Goal: Answer question/provide support

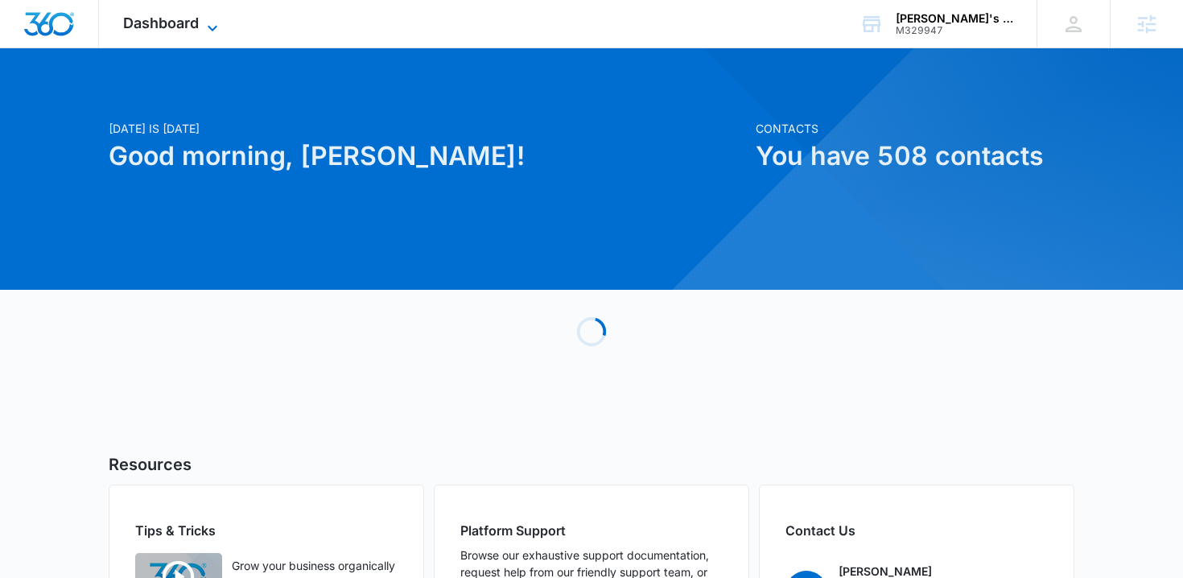
click at [183, 27] on span "Dashboard" at bounding box center [161, 22] width 76 height 17
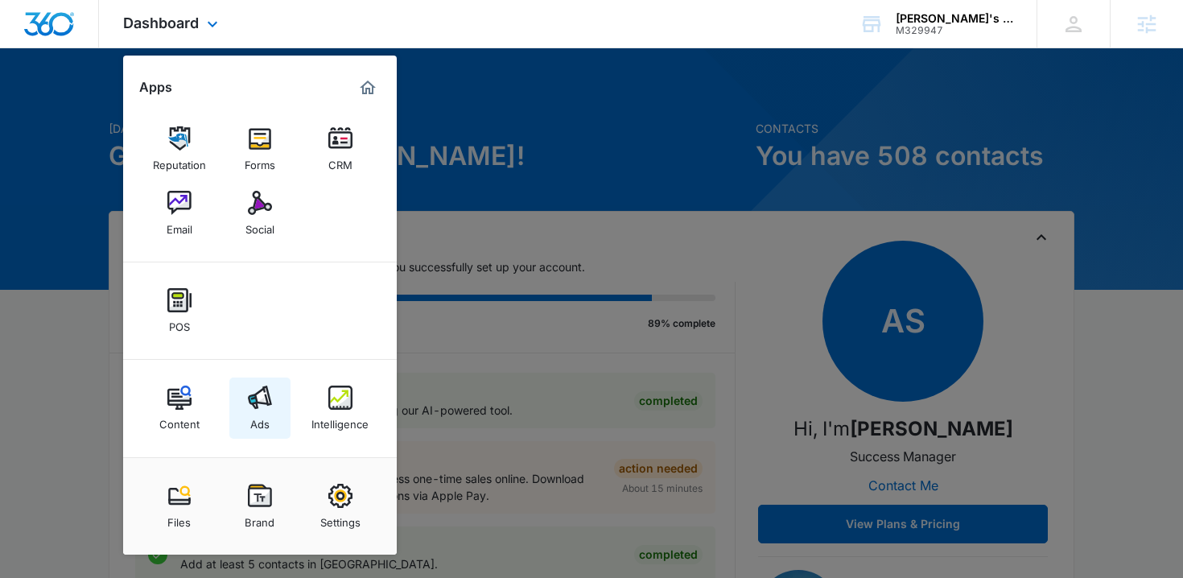
click at [266, 416] on div "Ads" at bounding box center [259, 420] width 19 height 21
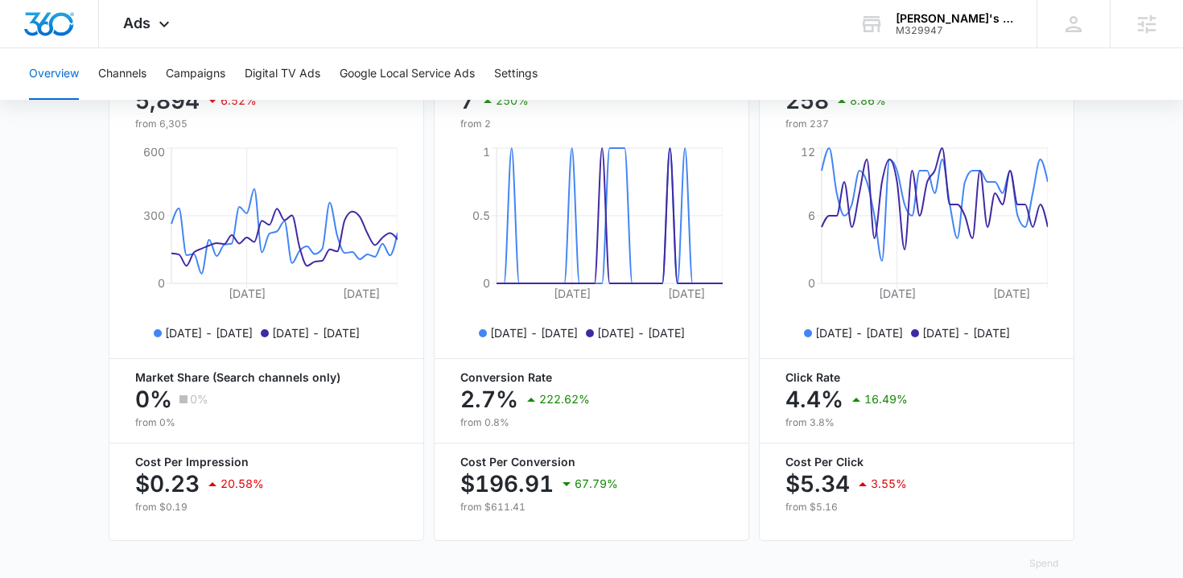
scroll to position [720, 0]
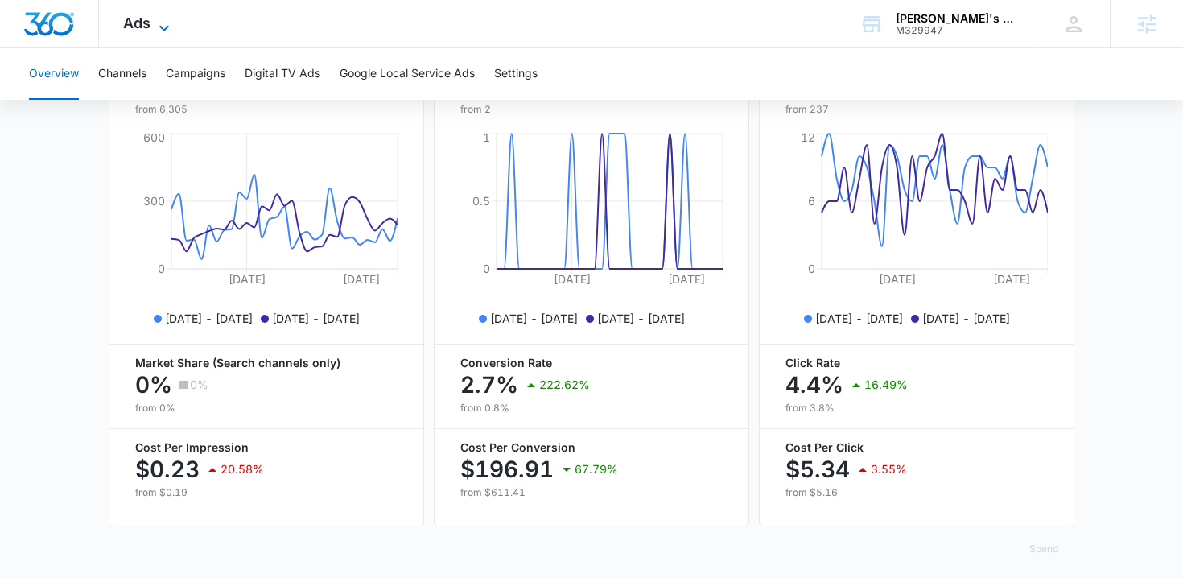
click at [149, 24] on span "Ads" at bounding box center [136, 22] width 27 height 17
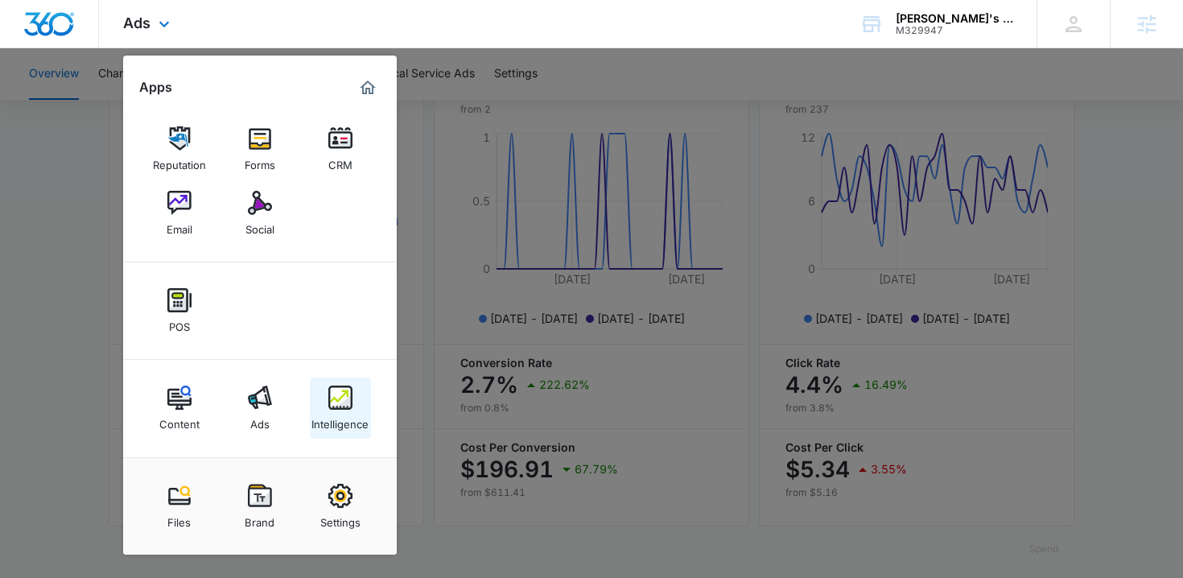
click at [336, 419] on div "Intelligence" at bounding box center [340, 420] width 57 height 21
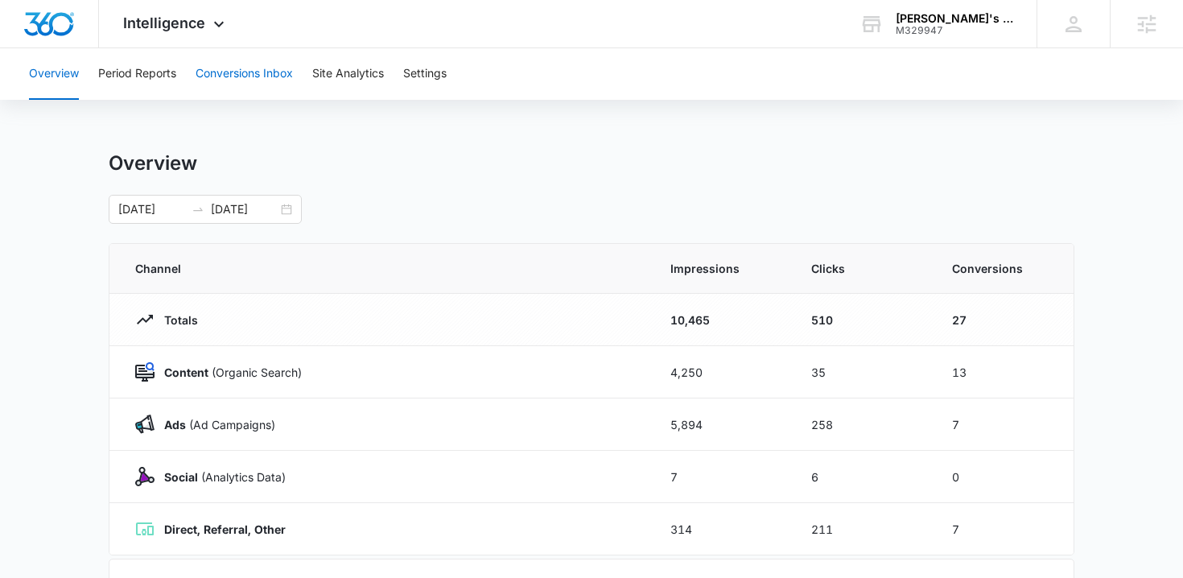
click at [266, 80] on button "Conversions Inbox" at bounding box center [244, 74] width 97 height 52
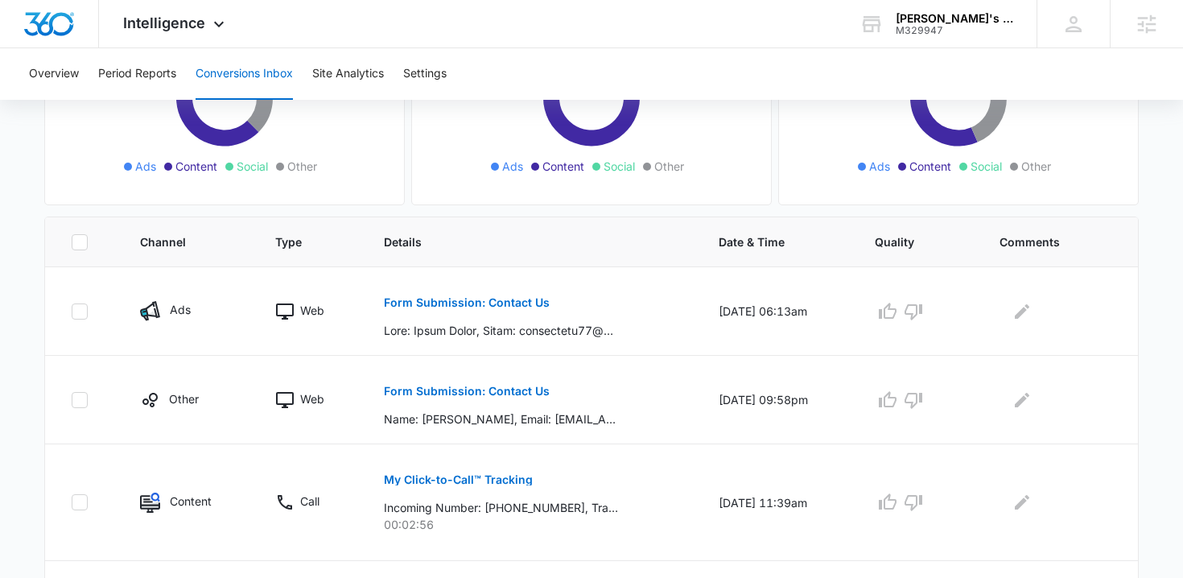
scroll to position [318, 0]
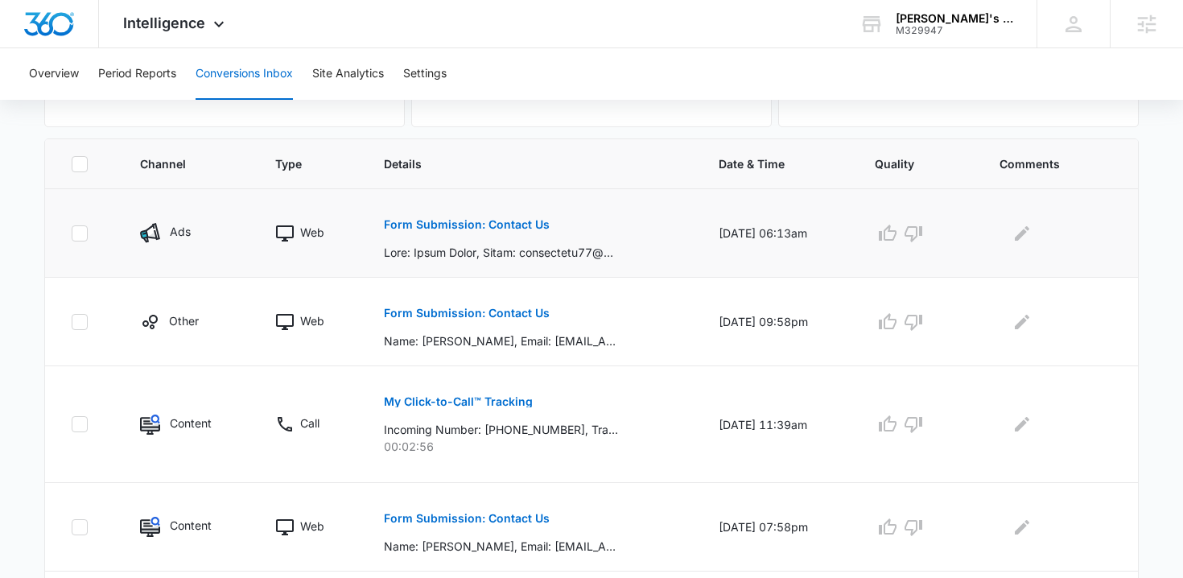
click at [435, 223] on p "Form Submission: Contact Us" at bounding box center [467, 224] width 166 height 11
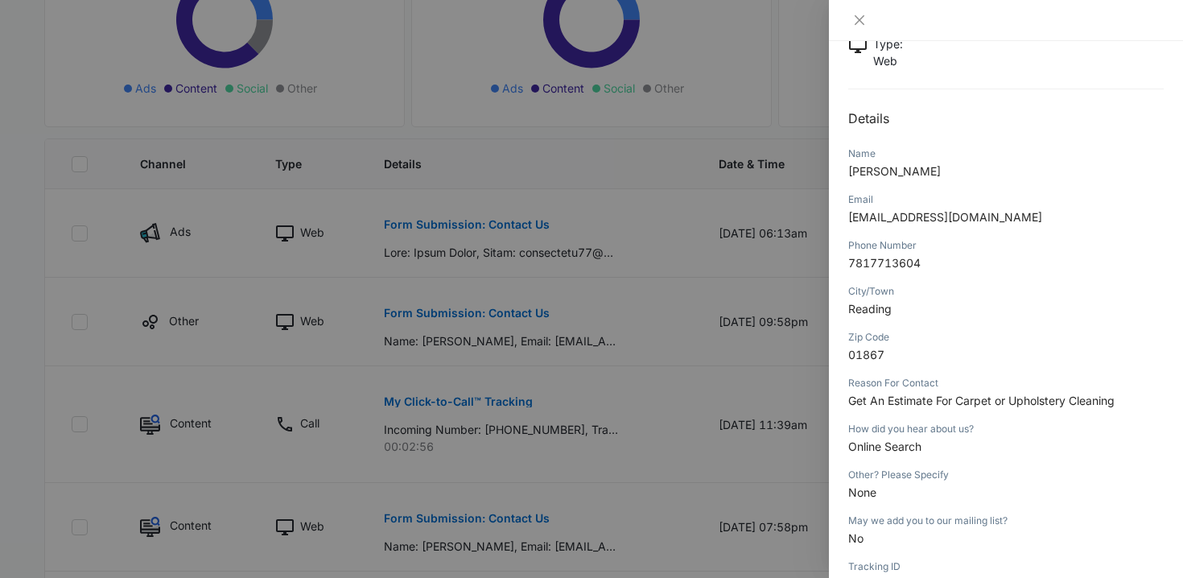
scroll to position [160, 0]
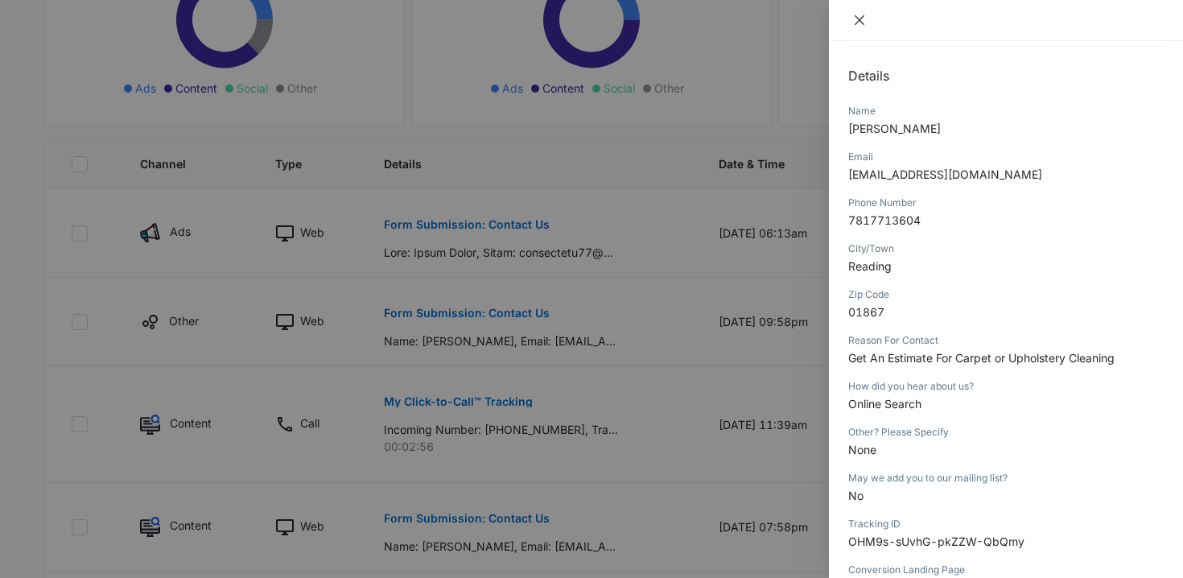
click at [861, 20] on icon "close" at bounding box center [859, 20] width 13 height 13
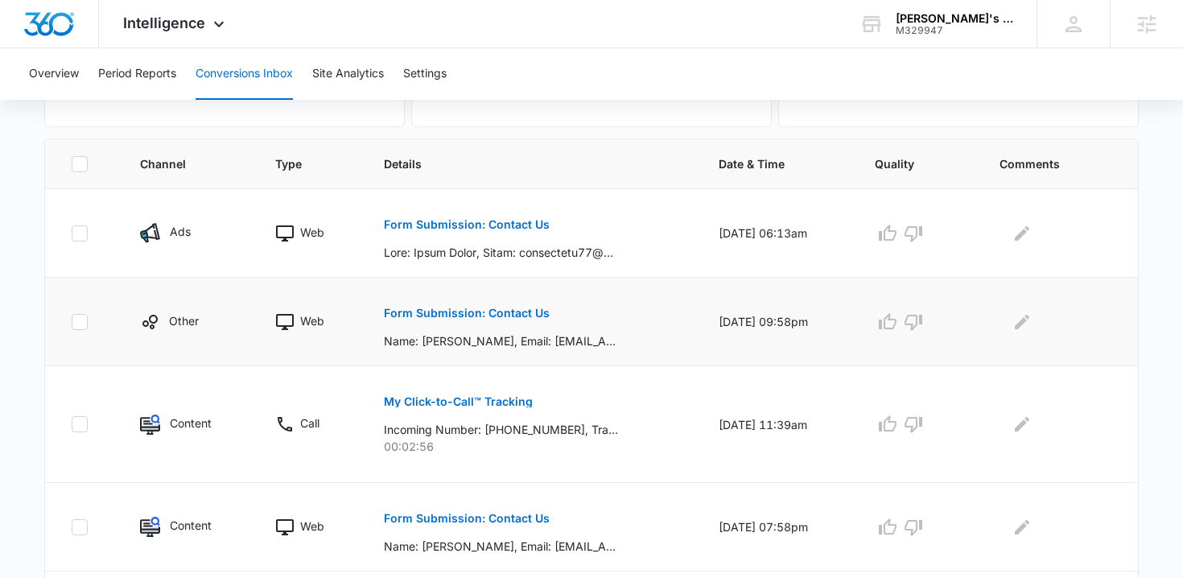
click at [498, 312] on p "Form Submission: Contact Us" at bounding box center [467, 313] width 166 height 11
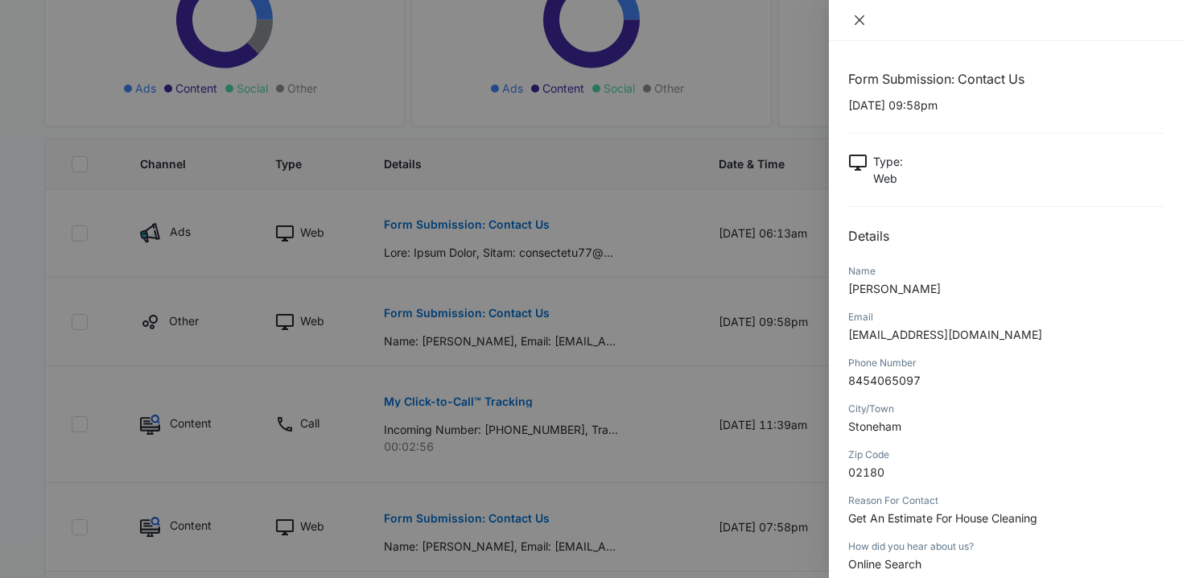
click at [855, 17] on icon "close" at bounding box center [859, 20] width 13 height 13
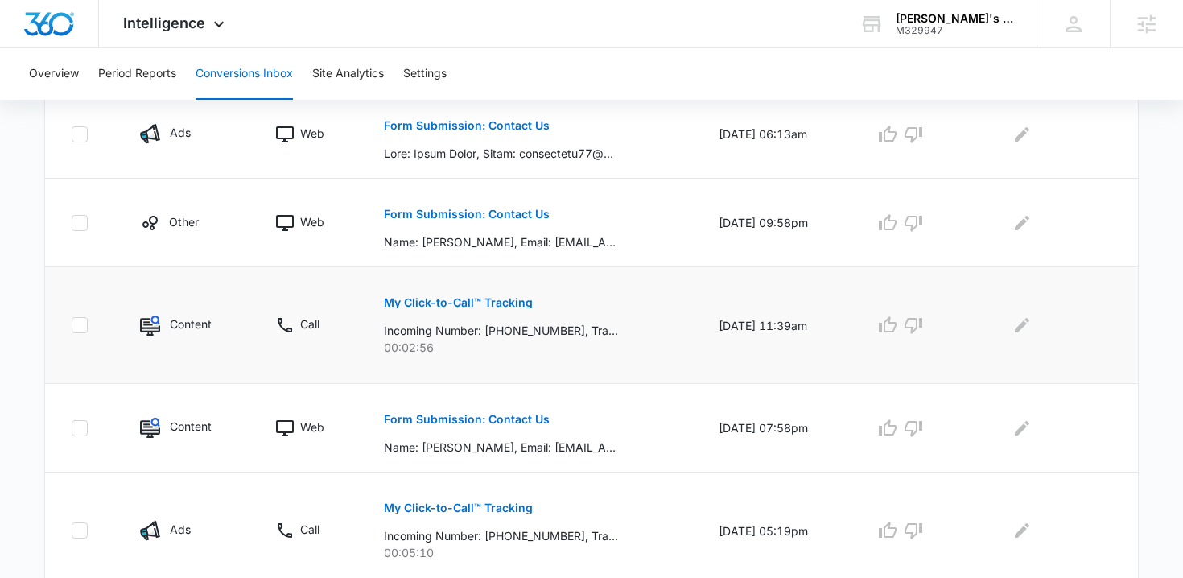
scroll to position [424, 0]
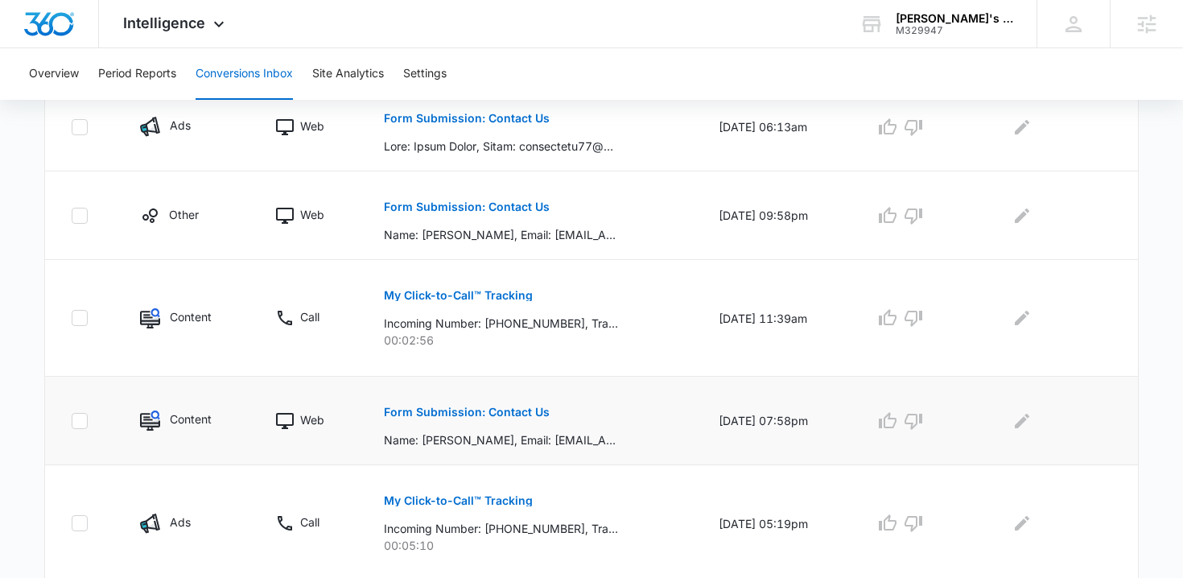
click at [491, 411] on p "Form Submission: Contact Us" at bounding box center [467, 412] width 166 height 11
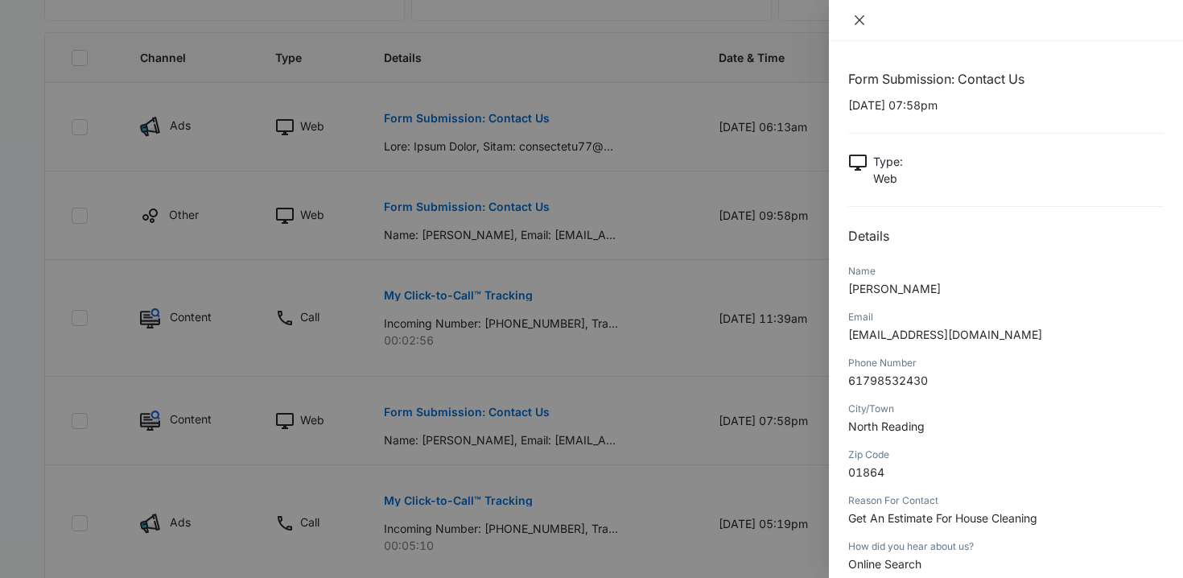
click at [855, 22] on icon "close" at bounding box center [859, 20] width 13 height 13
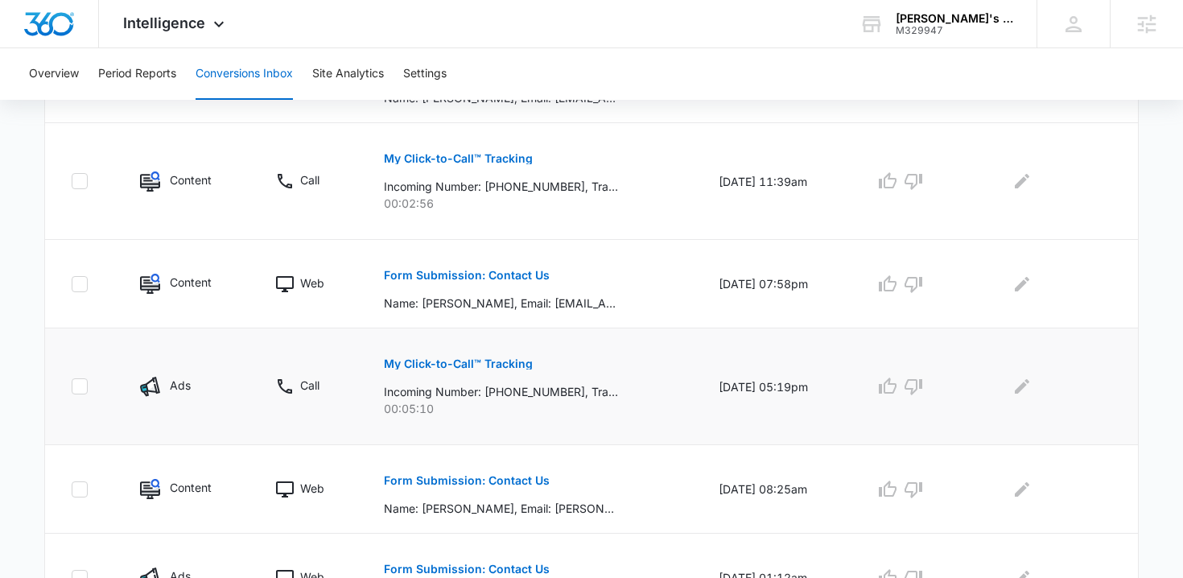
scroll to position [569, 0]
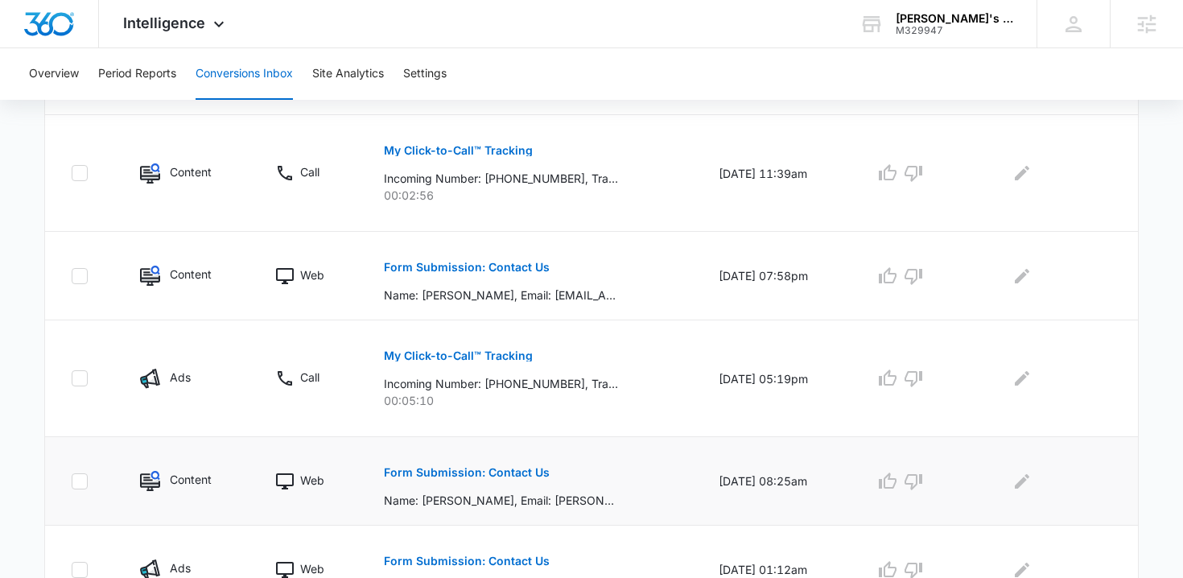
click at [496, 473] on p "Form Submission: Contact Us" at bounding box center [467, 472] width 166 height 11
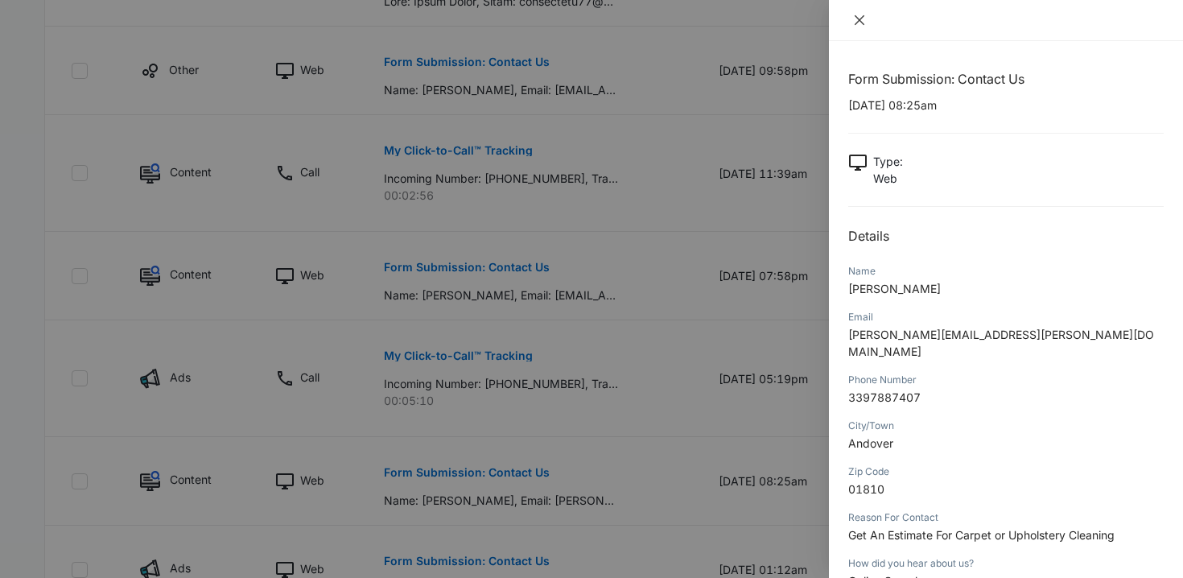
click at [859, 21] on icon "close" at bounding box center [859, 20] width 13 height 13
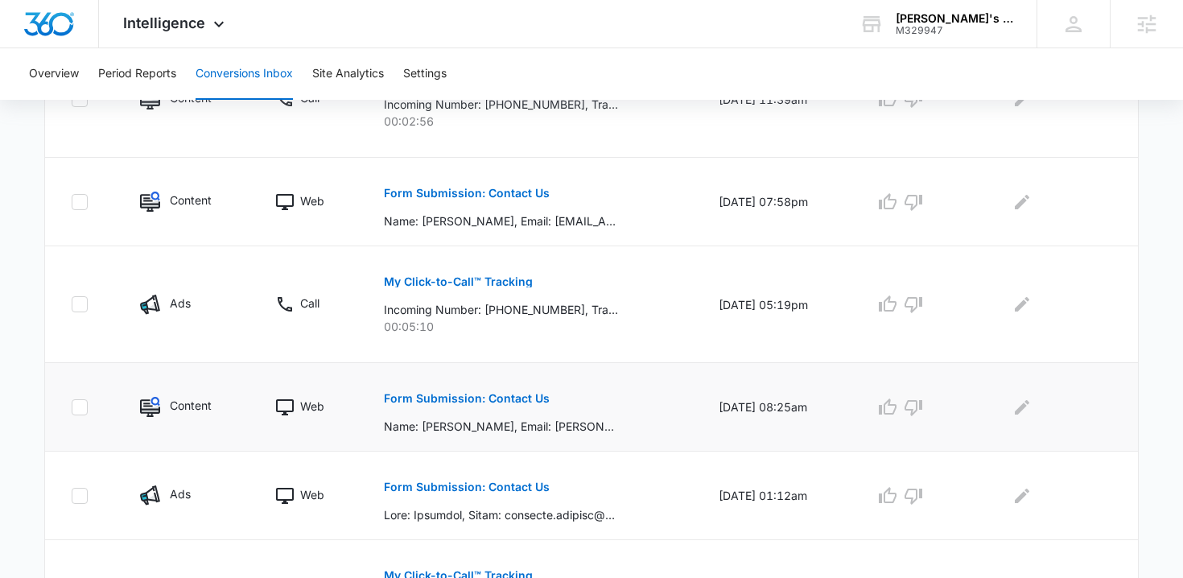
scroll to position [646, 0]
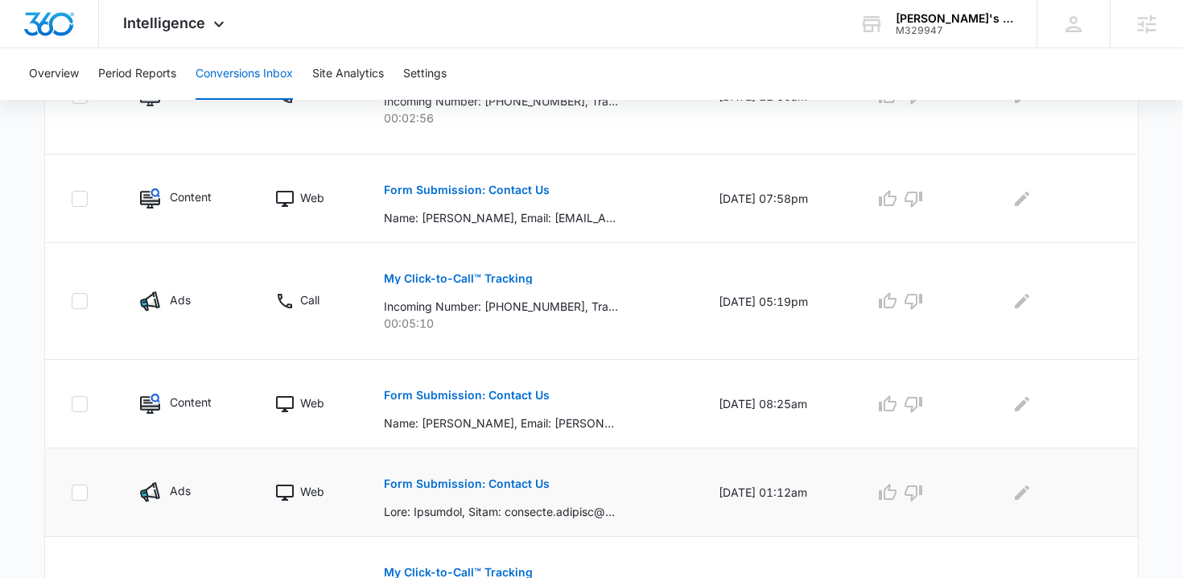
click at [527, 483] on p "Form Submission: Contact Us" at bounding box center [467, 483] width 166 height 11
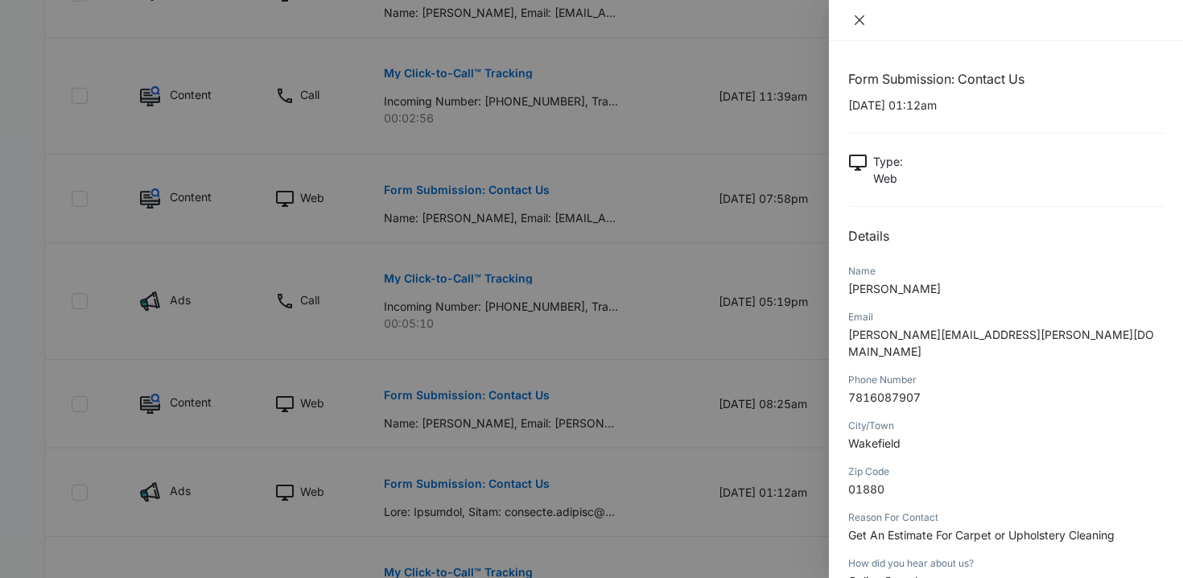
click at [867, 20] on button "Close" at bounding box center [859, 20] width 23 height 14
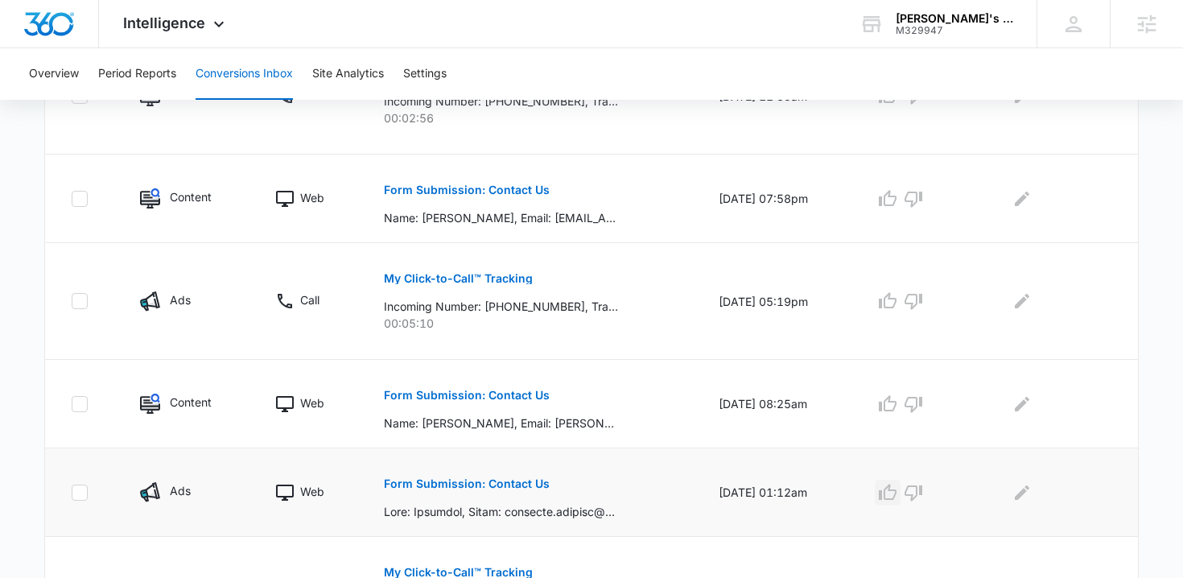
click at [895, 487] on icon "button" at bounding box center [887, 492] width 19 height 19
click at [1030, 491] on icon "Edit Comments" at bounding box center [1022, 492] width 14 height 14
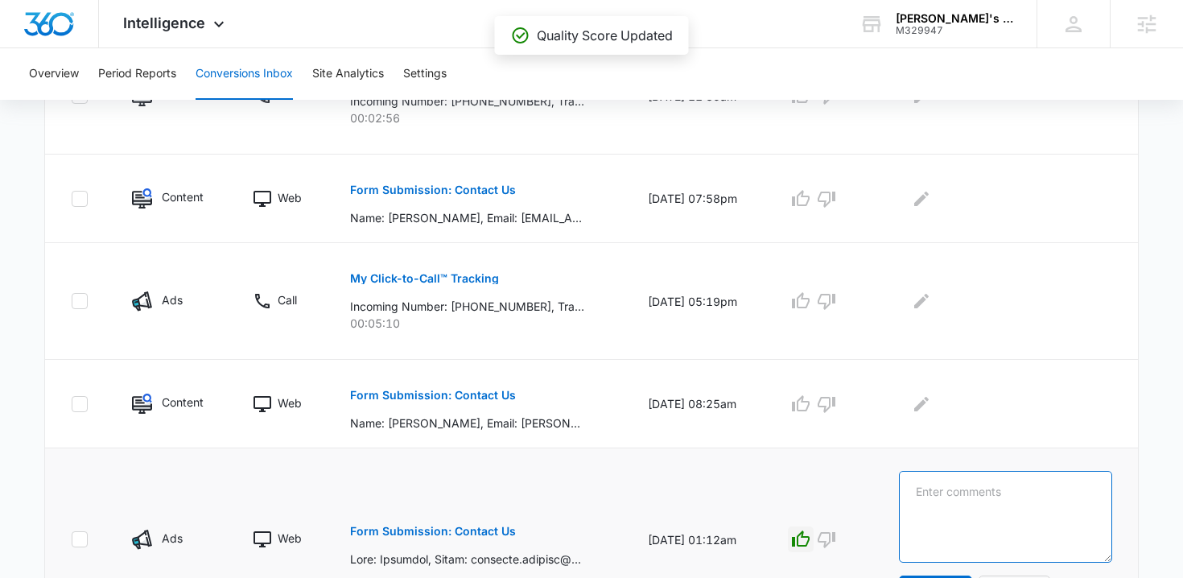
click at [1012, 494] on textarea at bounding box center [1005, 517] width 213 height 92
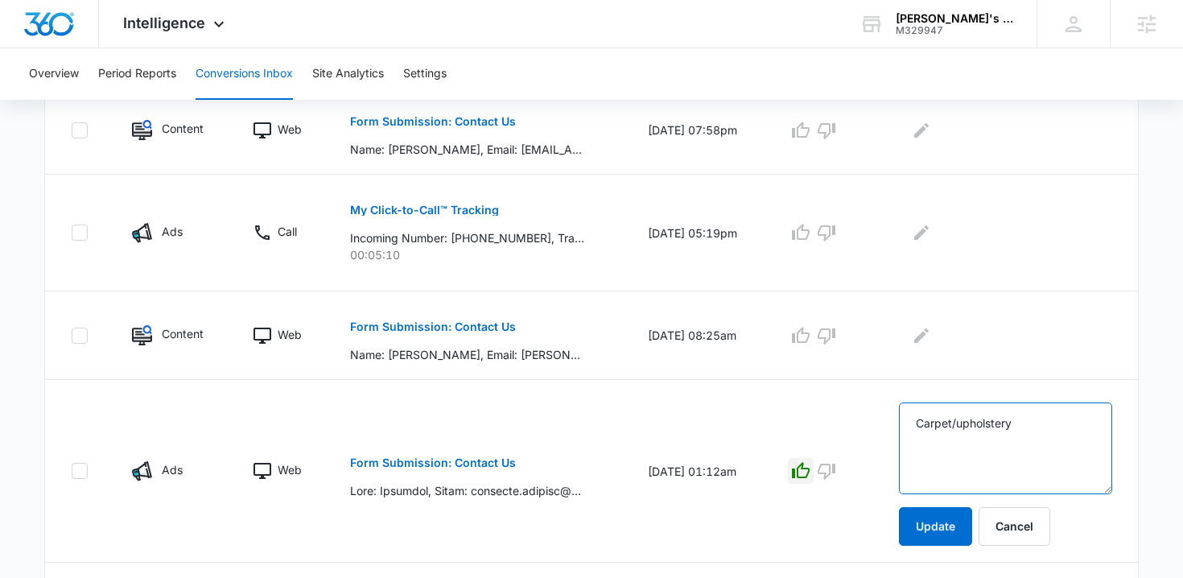
scroll to position [734, 0]
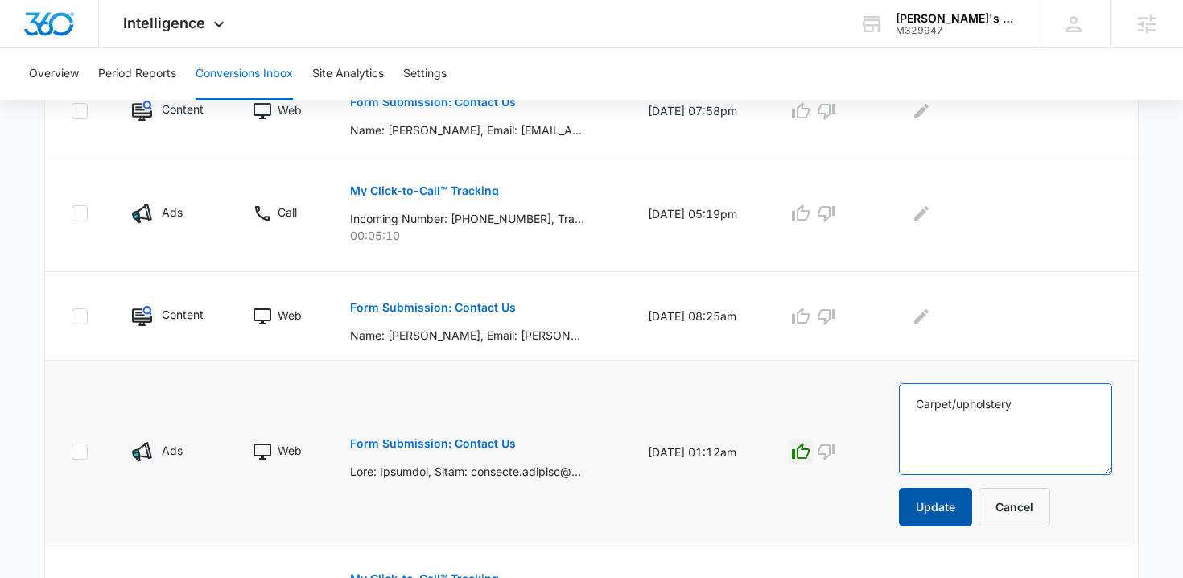
type textarea "Carpet/upholstery"
click at [952, 507] on button "Update" at bounding box center [935, 507] width 73 height 39
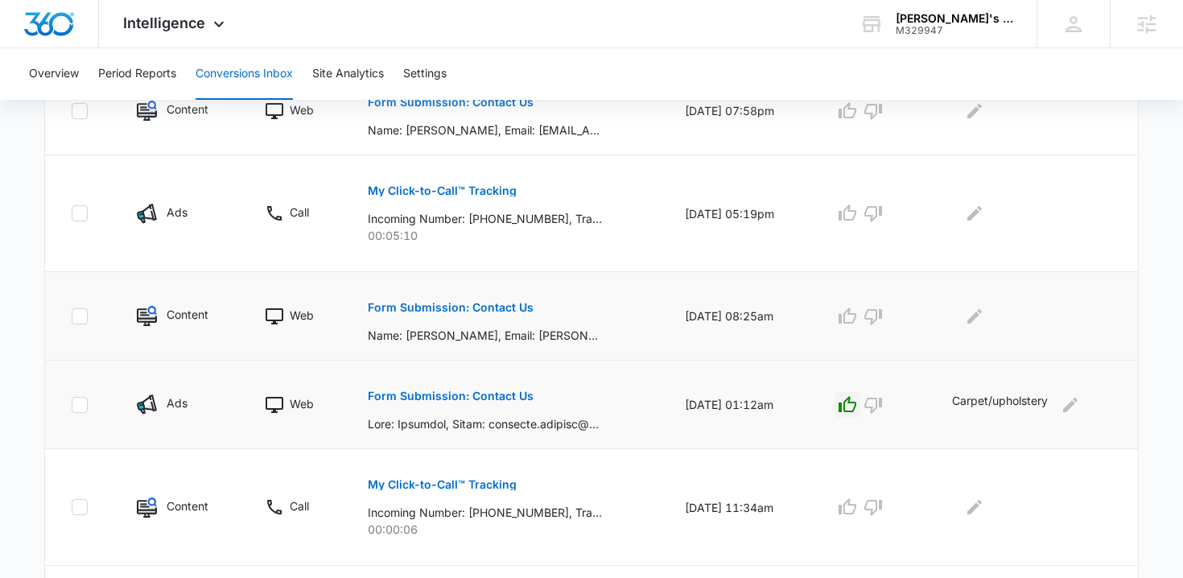
click at [497, 306] on p "Form Submission: Contact Us" at bounding box center [451, 307] width 166 height 11
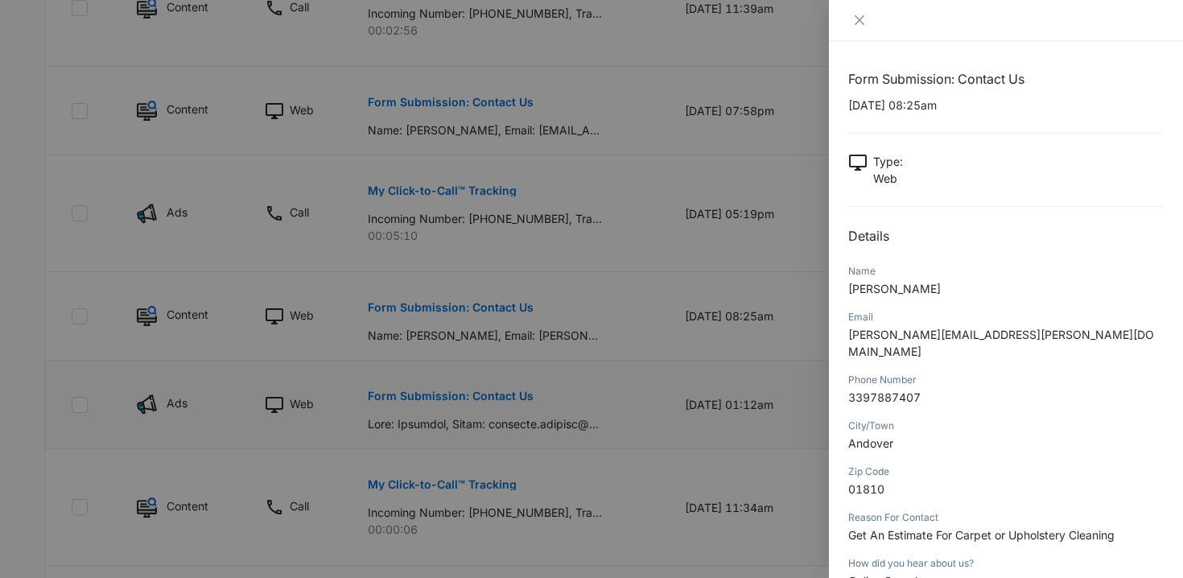
click at [863, 27] on div at bounding box center [1006, 20] width 354 height 41
click at [861, 24] on icon "close" at bounding box center [859, 20] width 13 height 13
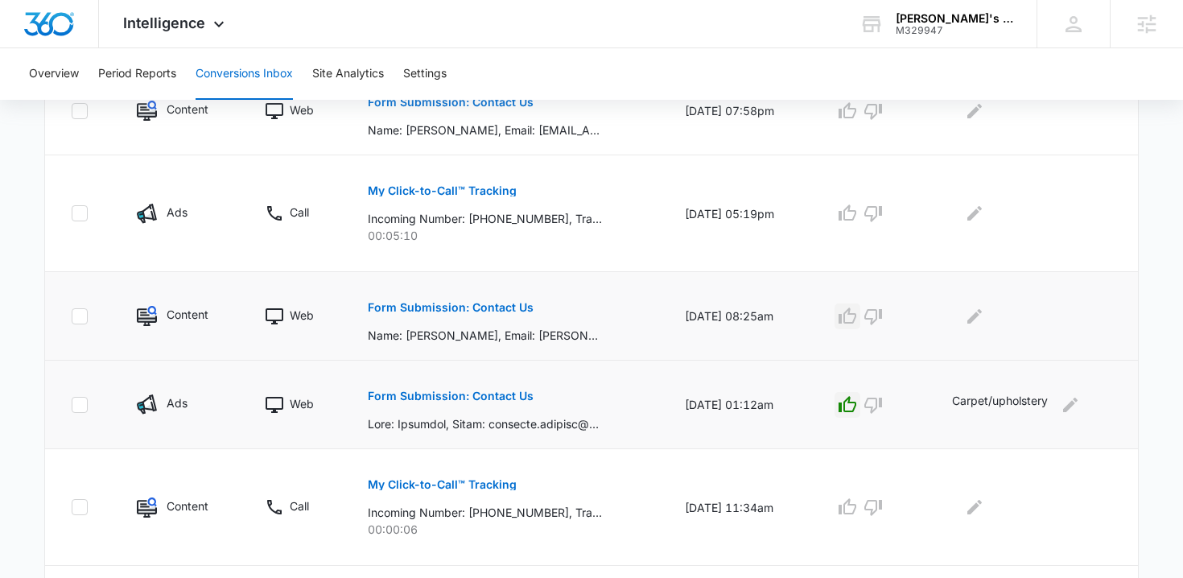
click at [857, 321] on icon "button" at bounding box center [847, 316] width 19 height 19
click at [974, 318] on icon "Edit Comments" at bounding box center [974, 316] width 19 height 19
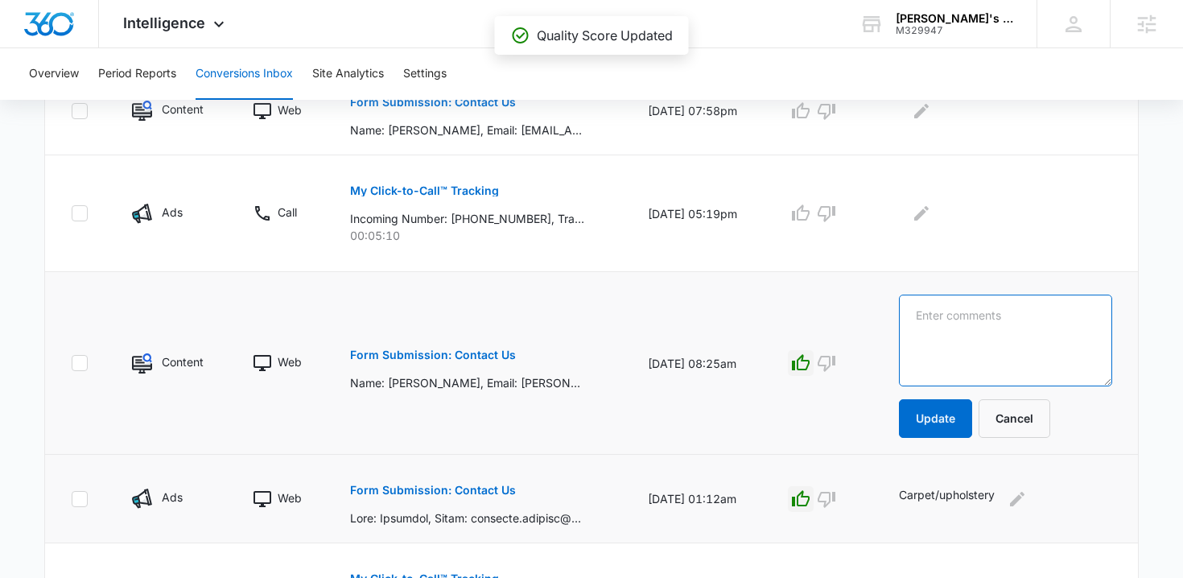
click at [972, 320] on textarea at bounding box center [1005, 341] width 213 height 92
type textarea "carpet/upholstery"
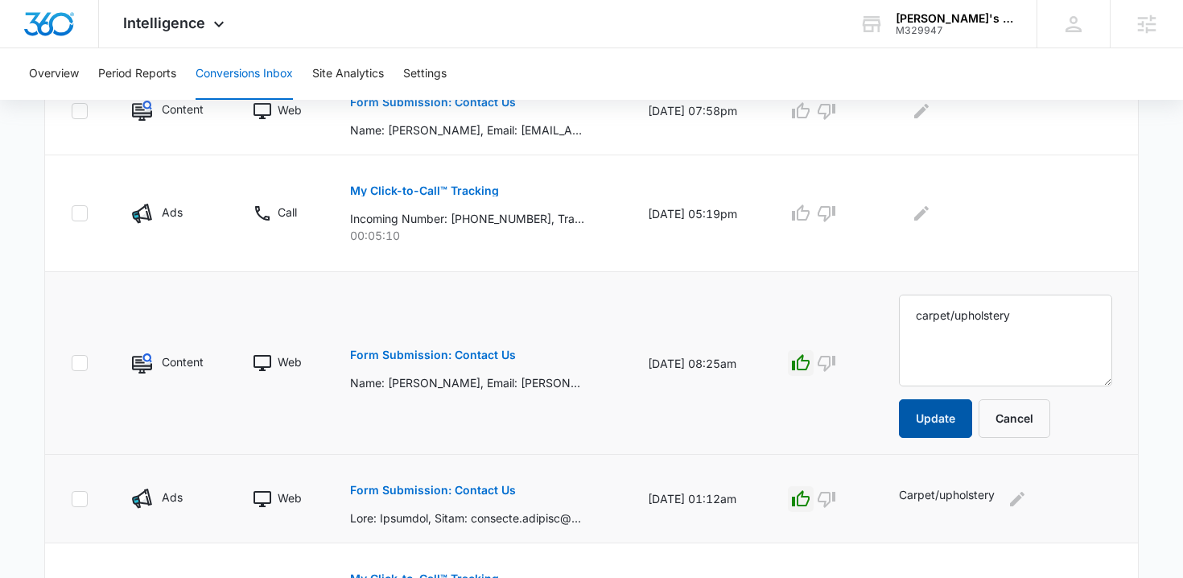
click at [967, 412] on button "Update" at bounding box center [935, 418] width 73 height 39
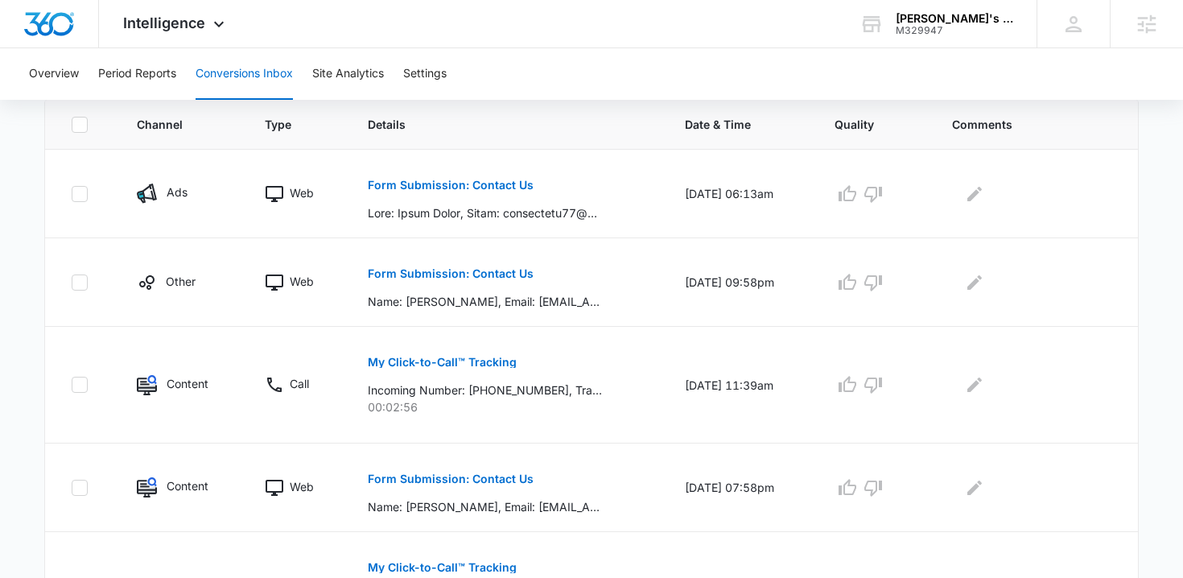
scroll to position [355, 0]
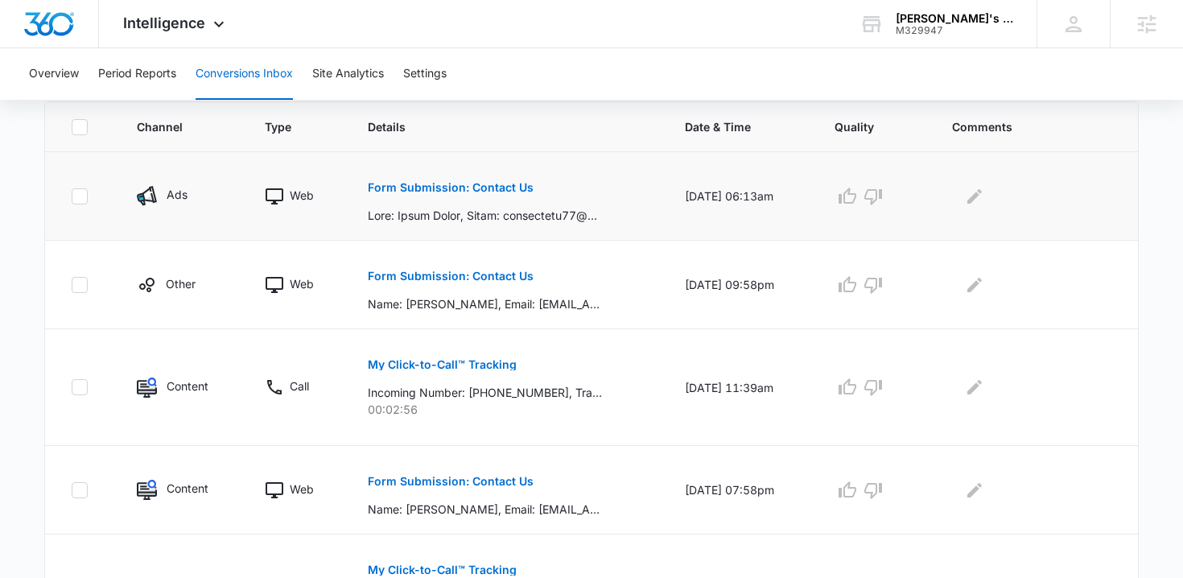
click at [507, 188] on p "Form Submission: Contact Us" at bounding box center [451, 187] width 166 height 11
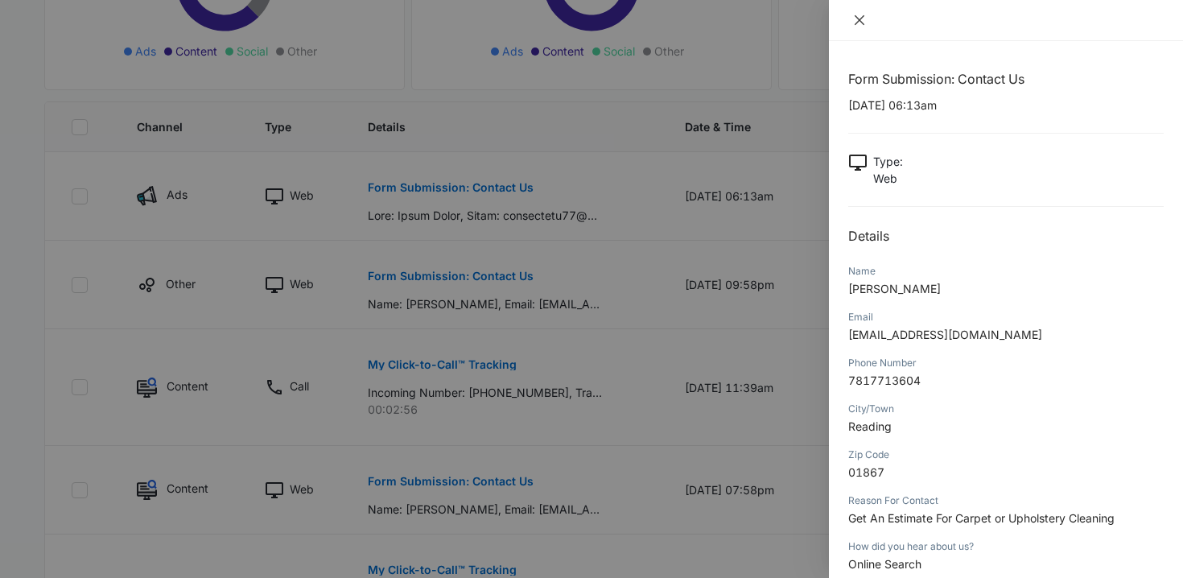
click at [855, 19] on icon "close" at bounding box center [859, 20] width 13 height 13
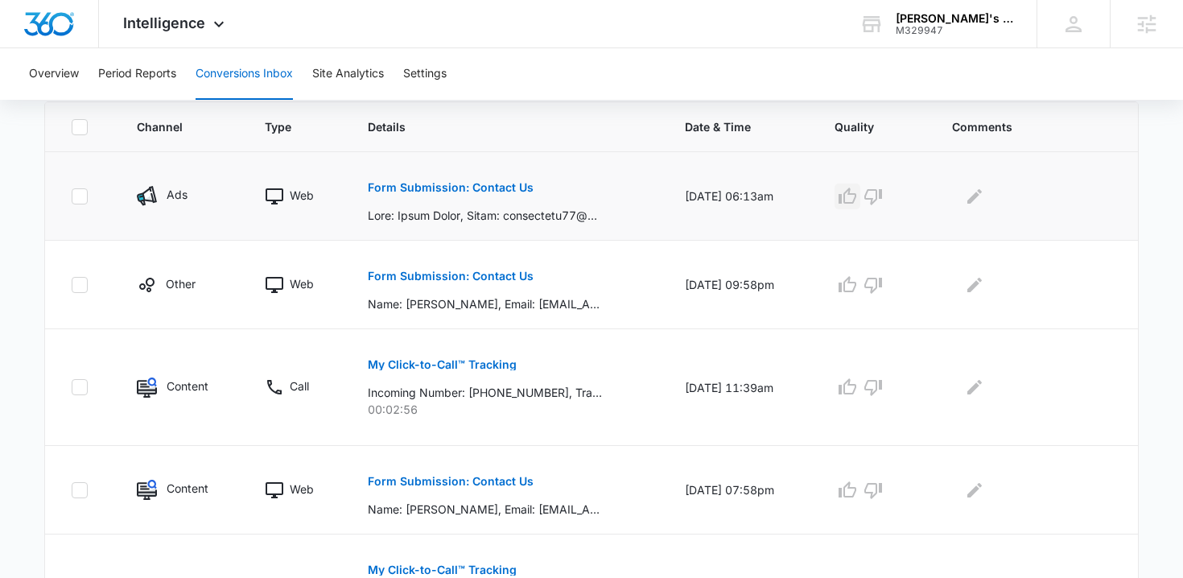
click at [855, 198] on icon "button" at bounding box center [847, 196] width 19 height 19
click at [984, 195] on icon "Edit Comments" at bounding box center [974, 196] width 19 height 19
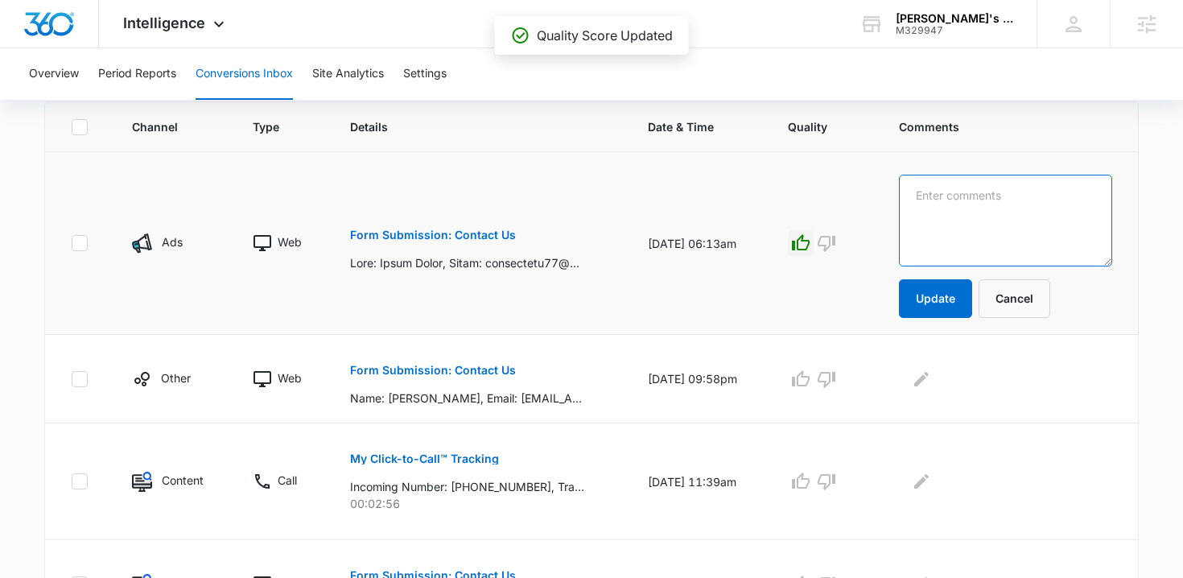
click at [986, 204] on textarea at bounding box center [1005, 221] width 213 height 92
type textarea "carpet/upholstery"
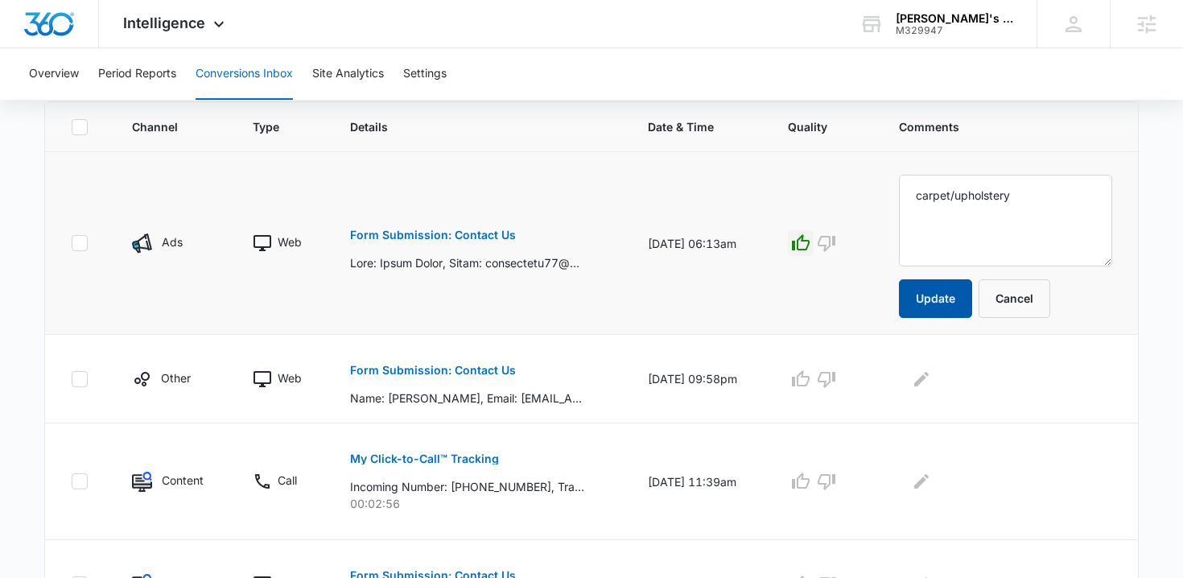
click at [970, 305] on button "Update" at bounding box center [935, 298] width 73 height 39
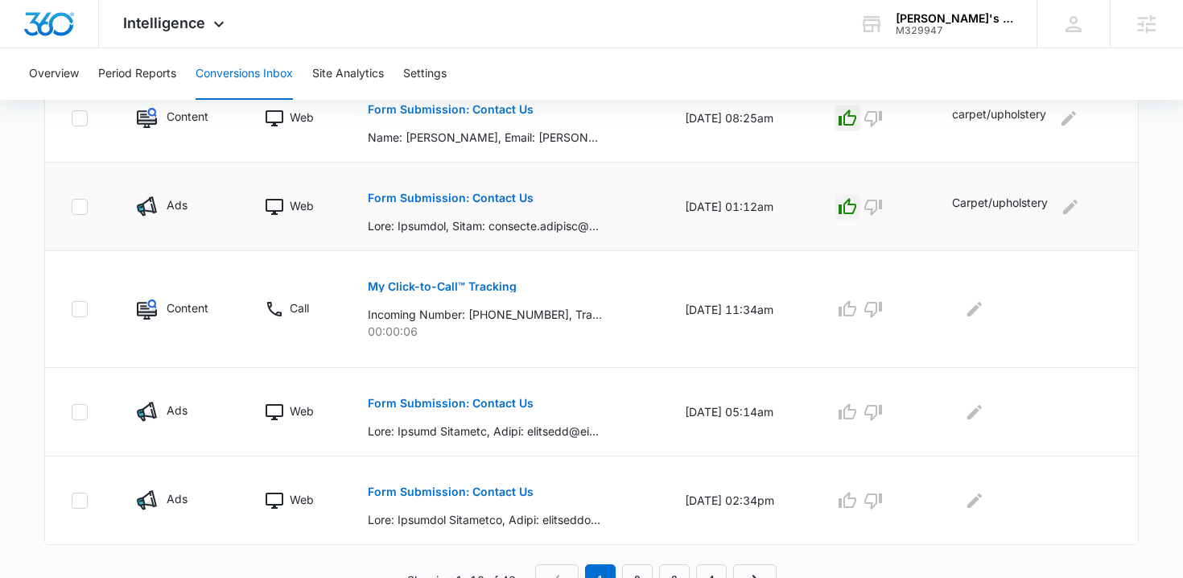
scroll to position [949, 0]
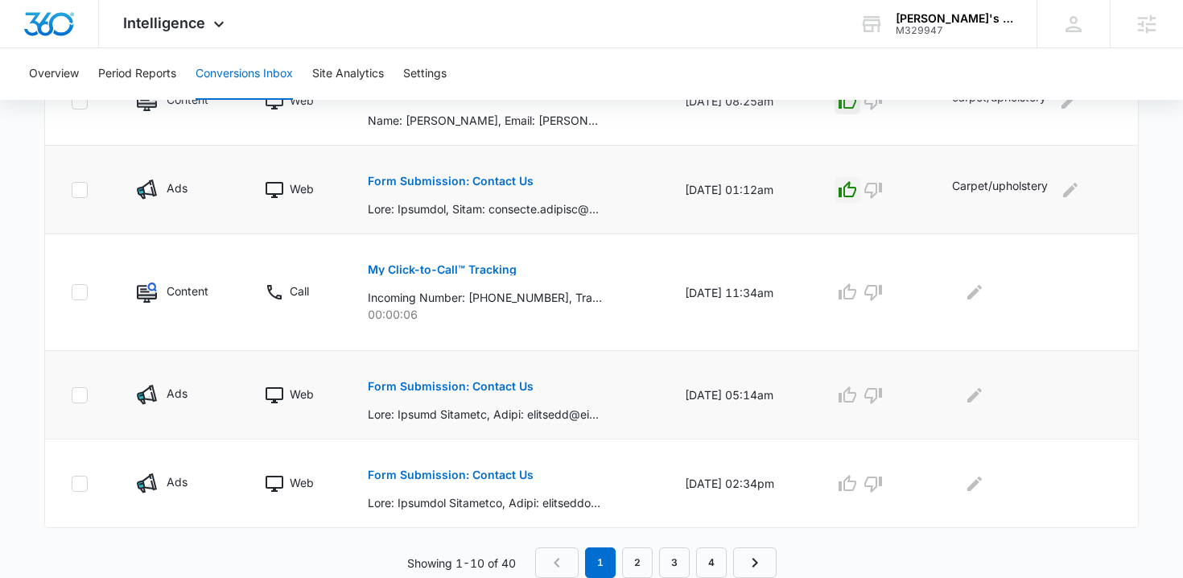
click at [506, 384] on p "Form Submission: Contact Us" at bounding box center [451, 386] width 166 height 11
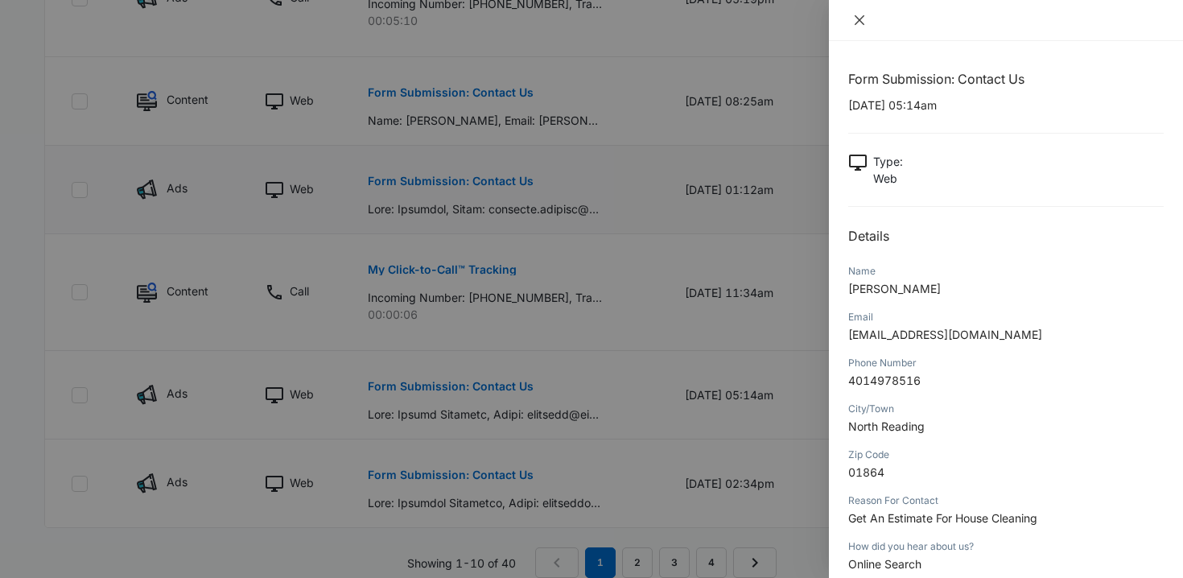
click at [858, 14] on icon "close" at bounding box center [859, 20] width 13 height 13
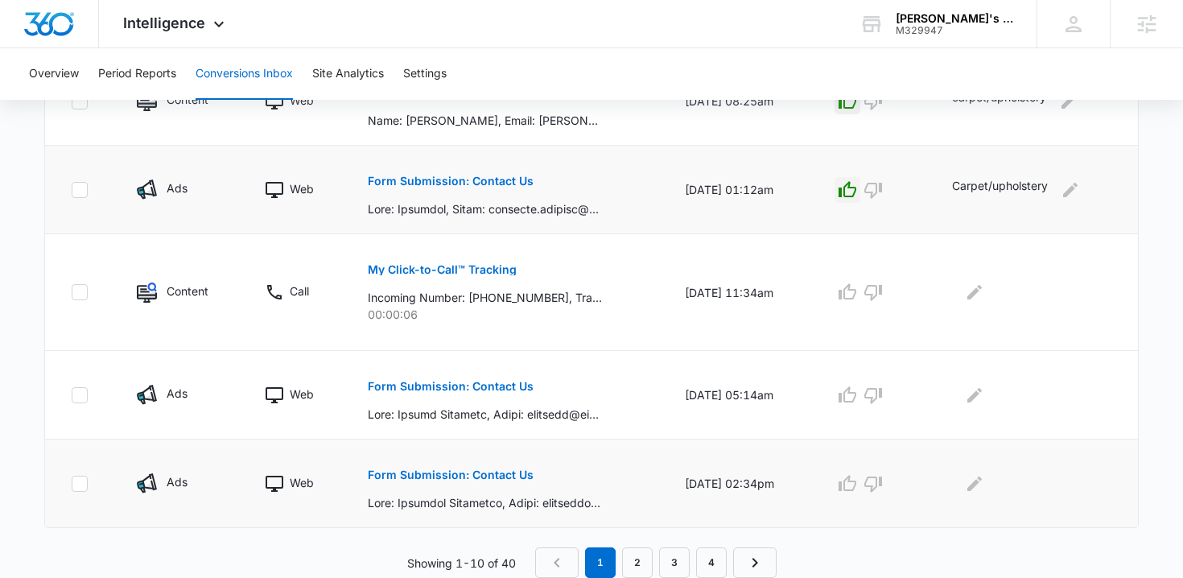
click at [490, 474] on p "Form Submission: Contact Us" at bounding box center [451, 474] width 166 height 11
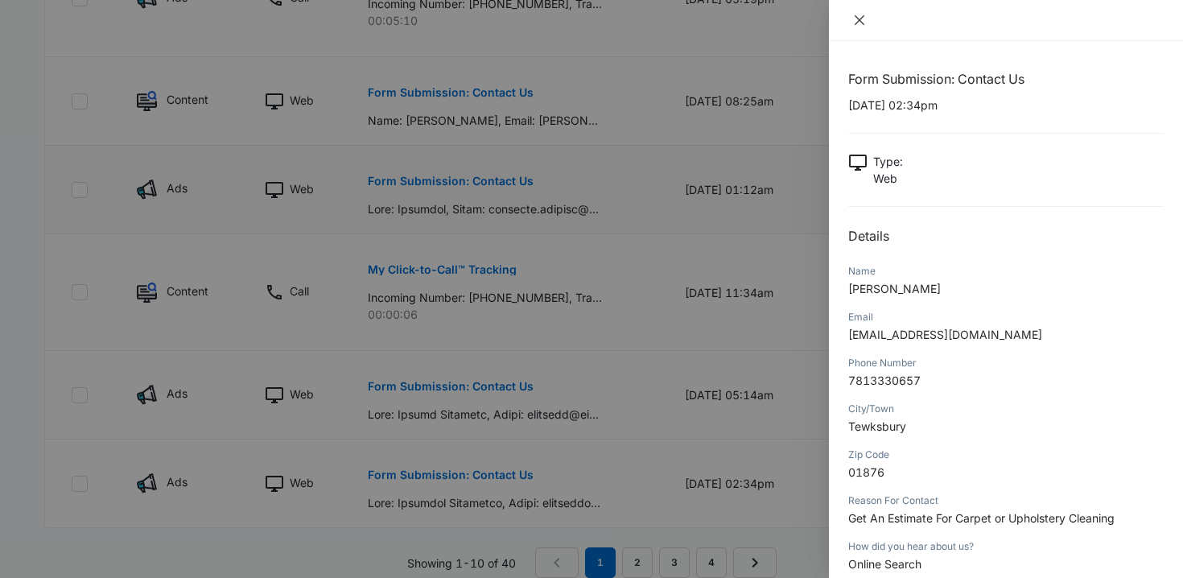
click at [863, 14] on icon "close" at bounding box center [859, 20] width 13 height 13
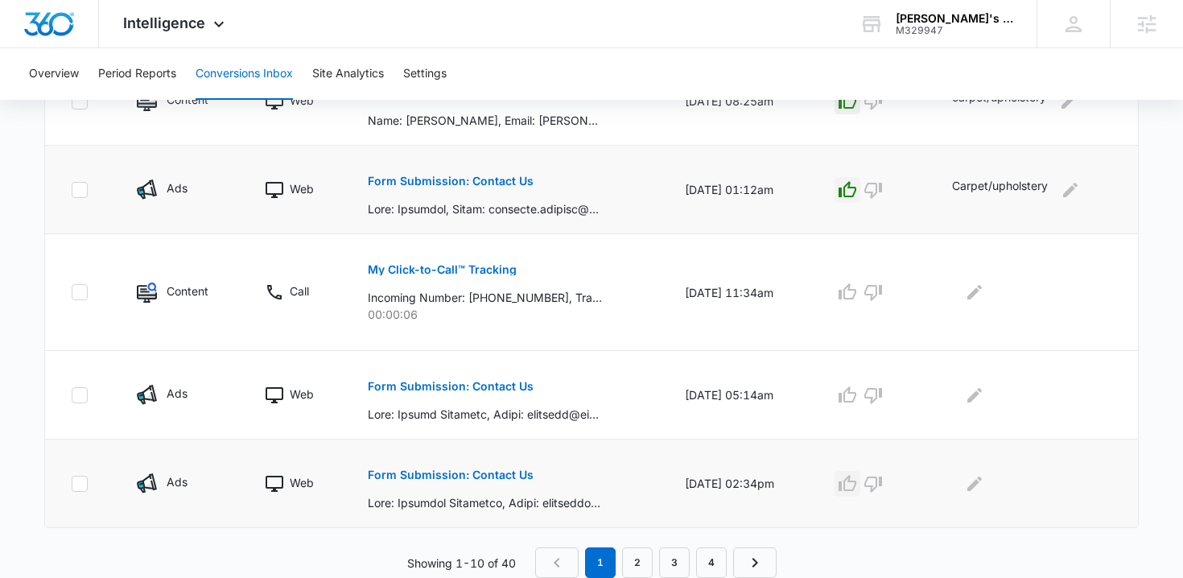
click at [855, 486] on icon "button" at bounding box center [847, 483] width 19 height 19
click at [980, 485] on icon "Edit Comments" at bounding box center [974, 483] width 19 height 19
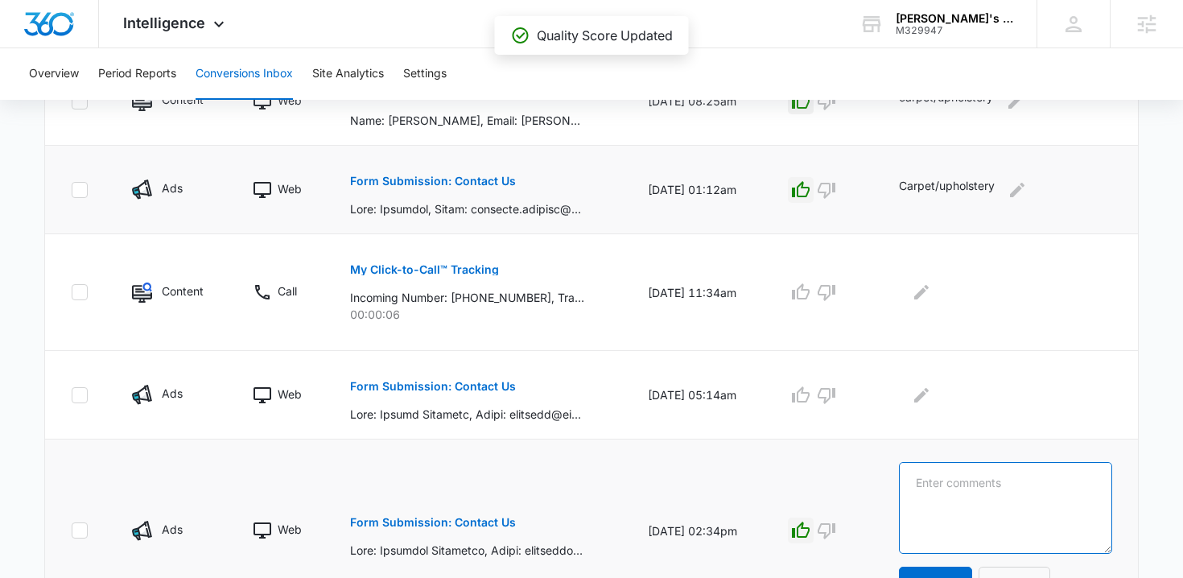
click at [980, 485] on textarea at bounding box center [1005, 508] width 213 height 92
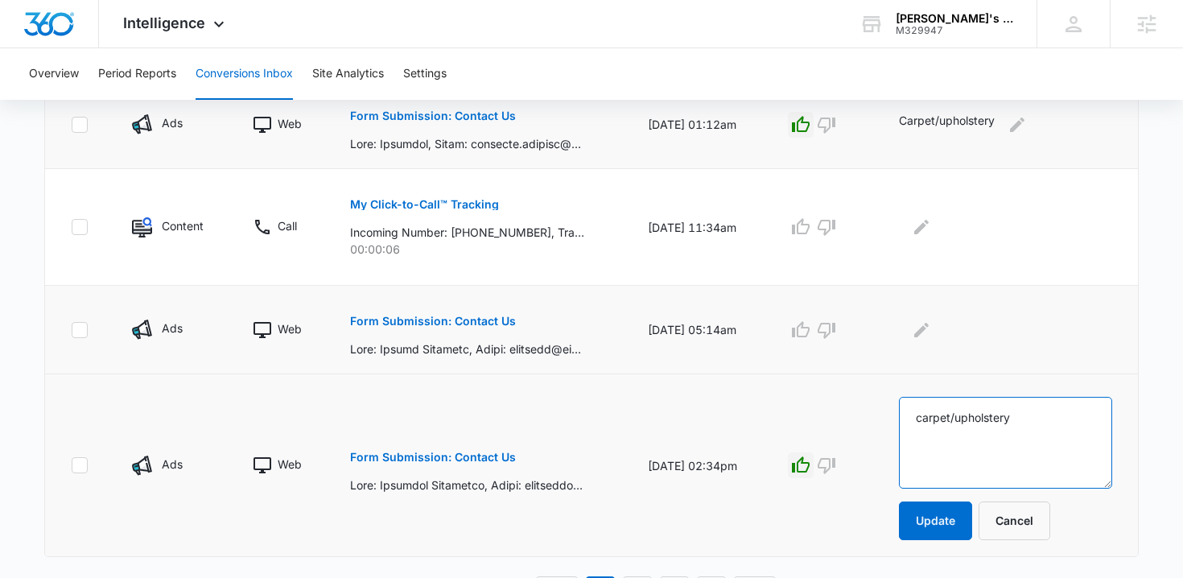
scroll to position [1037, 0]
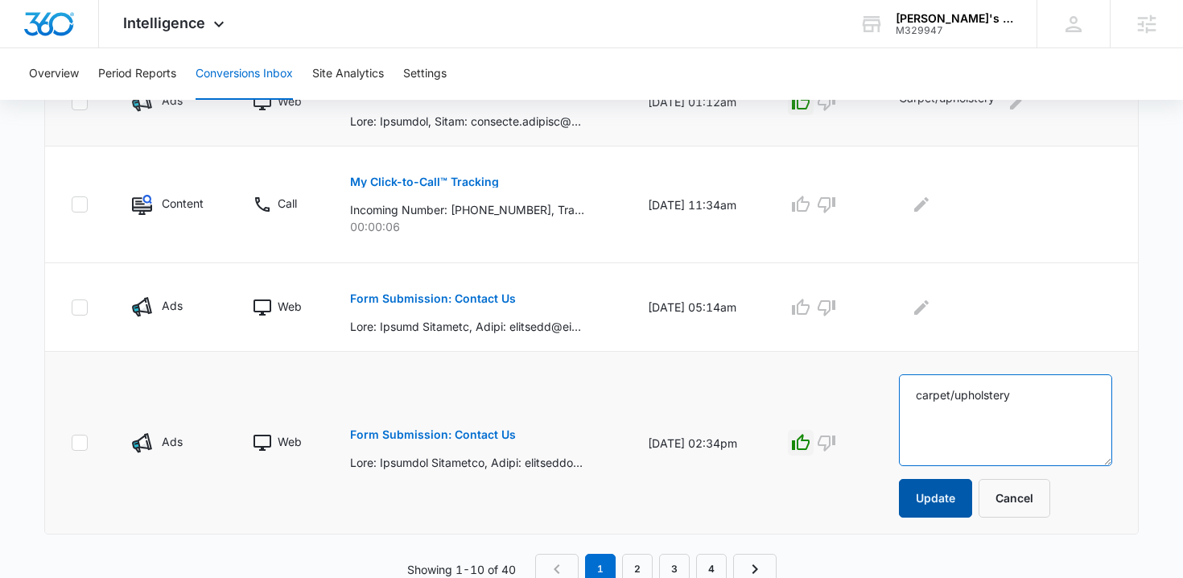
type textarea "carpet/upholstery"
click at [969, 489] on button "Update" at bounding box center [935, 498] width 73 height 39
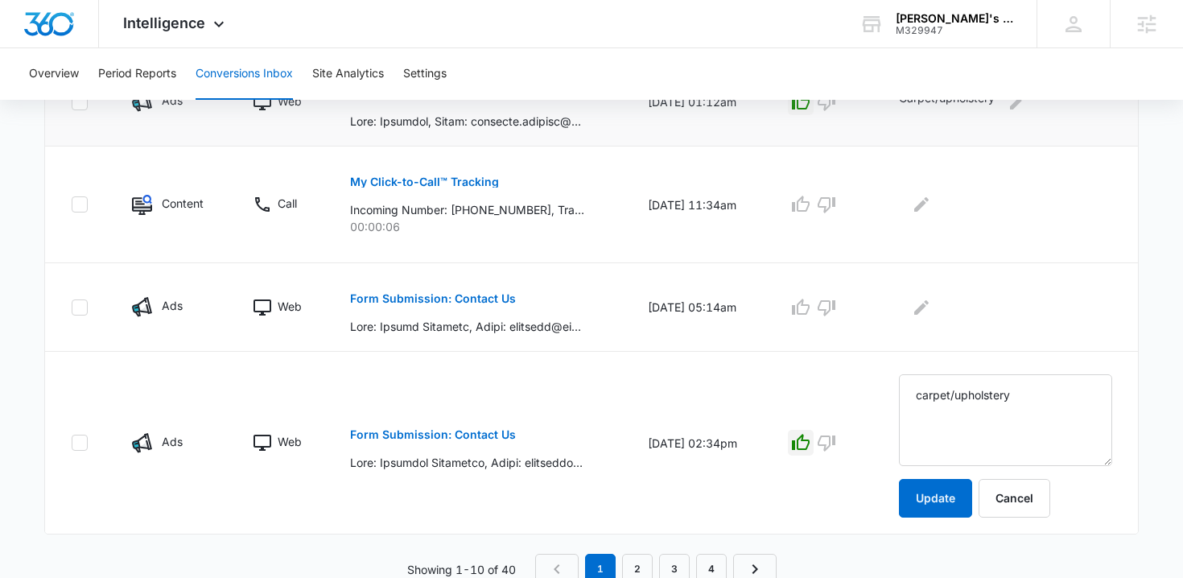
scroll to position [949, 0]
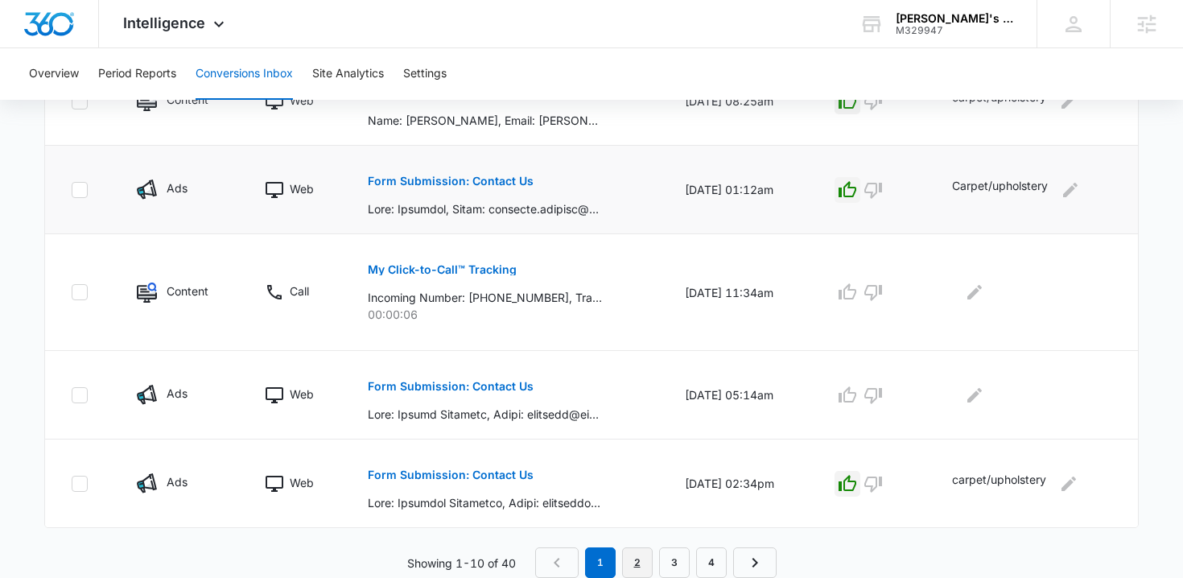
click at [641, 556] on link "2" at bounding box center [637, 562] width 31 height 31
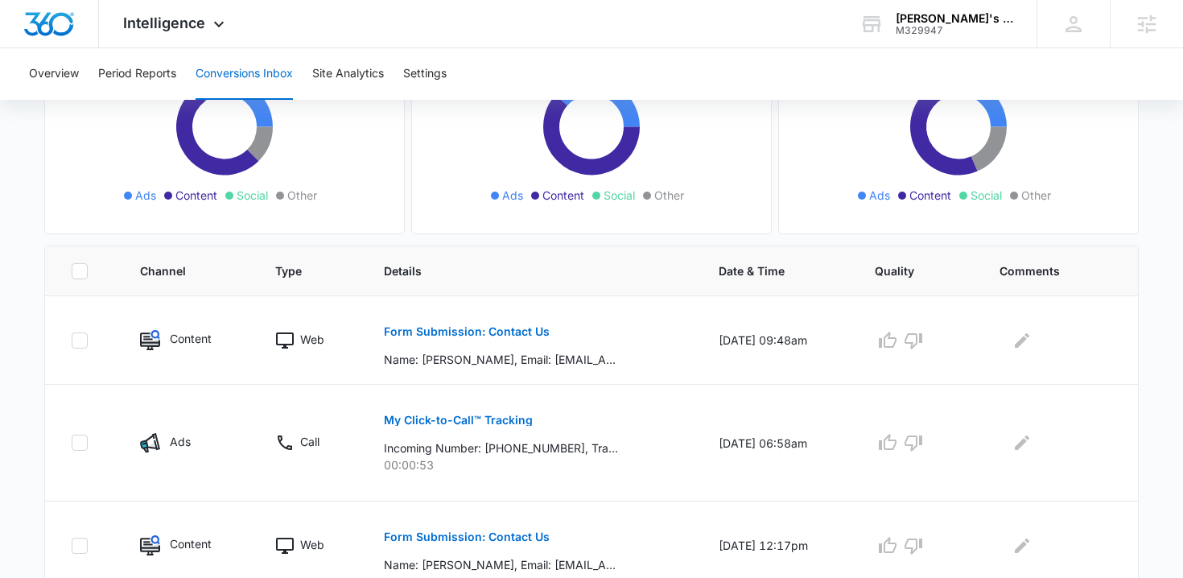
scroll to position [212, 0]
click at [504, 331] on p "Form Submission: Contact Us" at bounding box center [467, 330] width 166 height 11
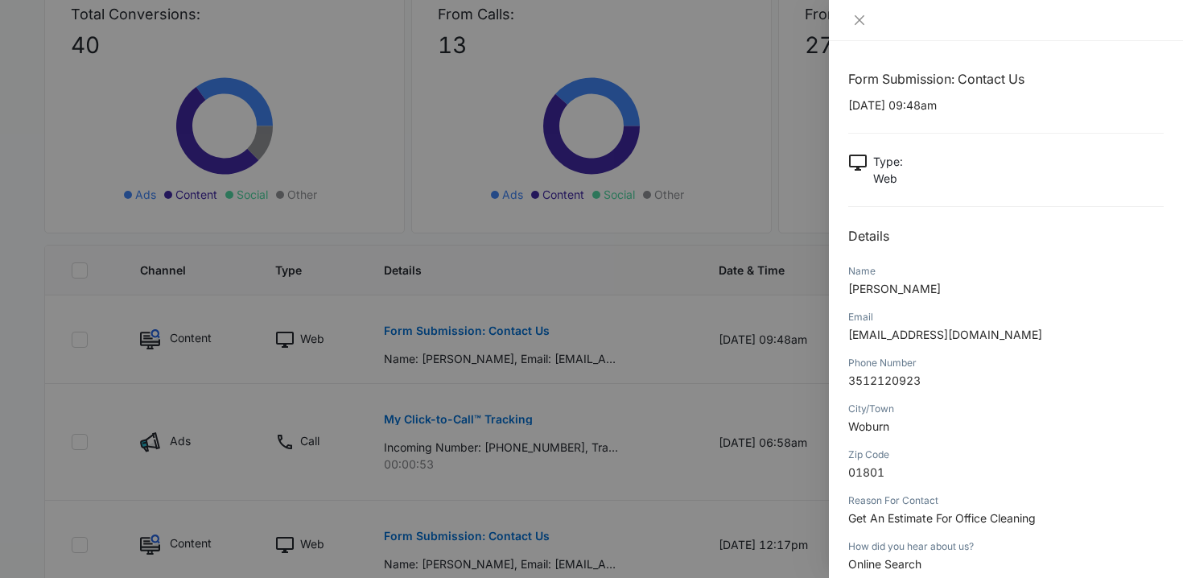
click at [851, 10] on div at bounding box center [1006, 20] width 354 height 41
click at [854, 15] on icon "close" at bounding box center [859, 20] width 13 height 13
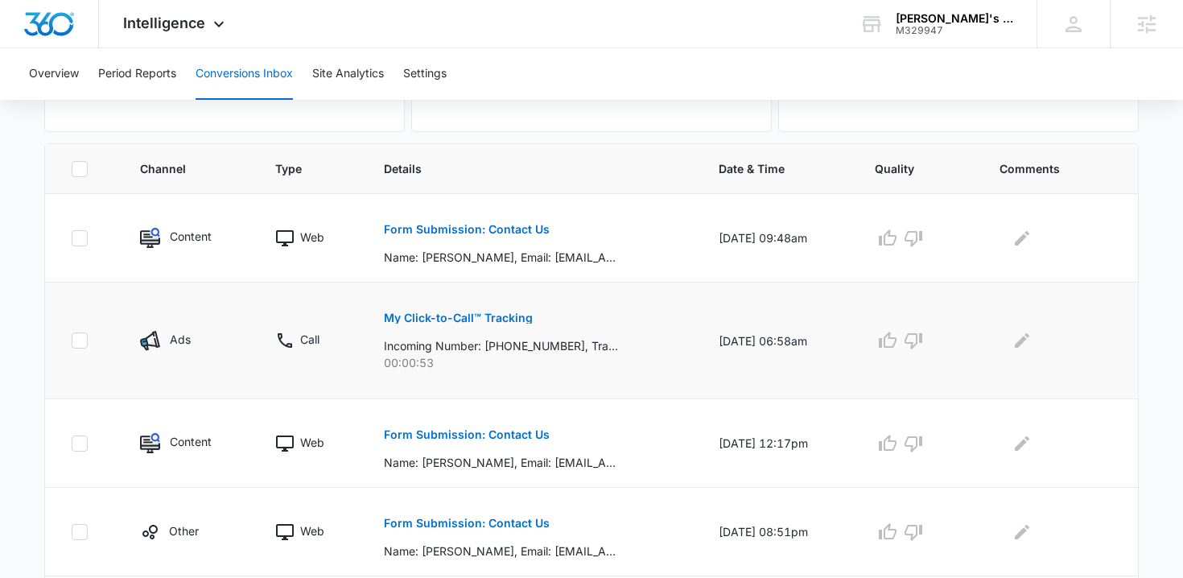
scroll to position [322, 0]
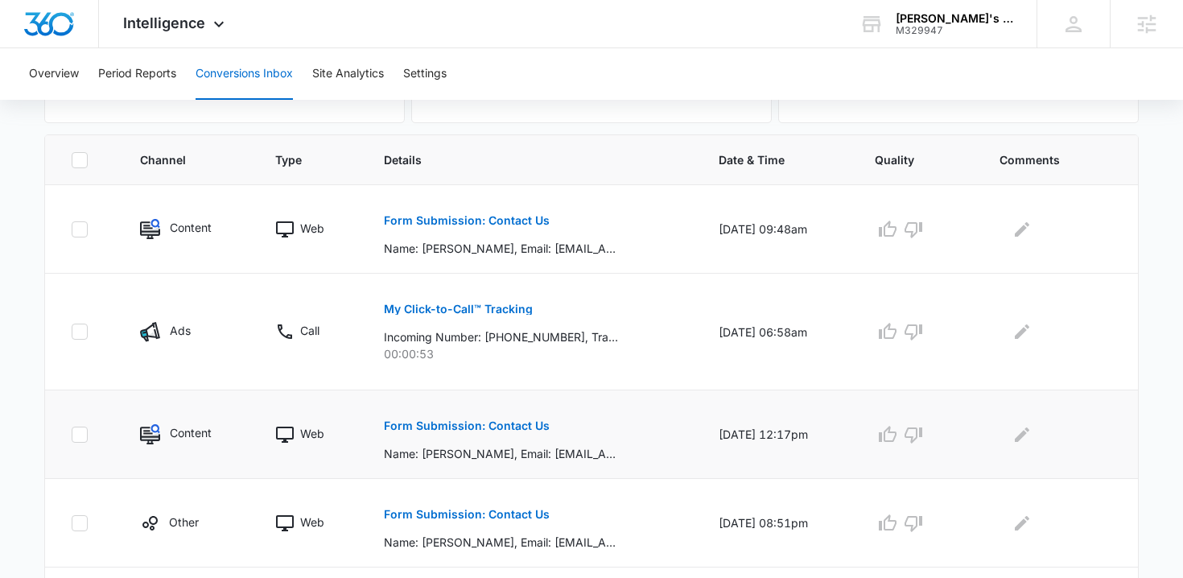
click at [485, 430] on p "Form Submission: Contact Us" at bounding box center [467, 425] width 166 height 11
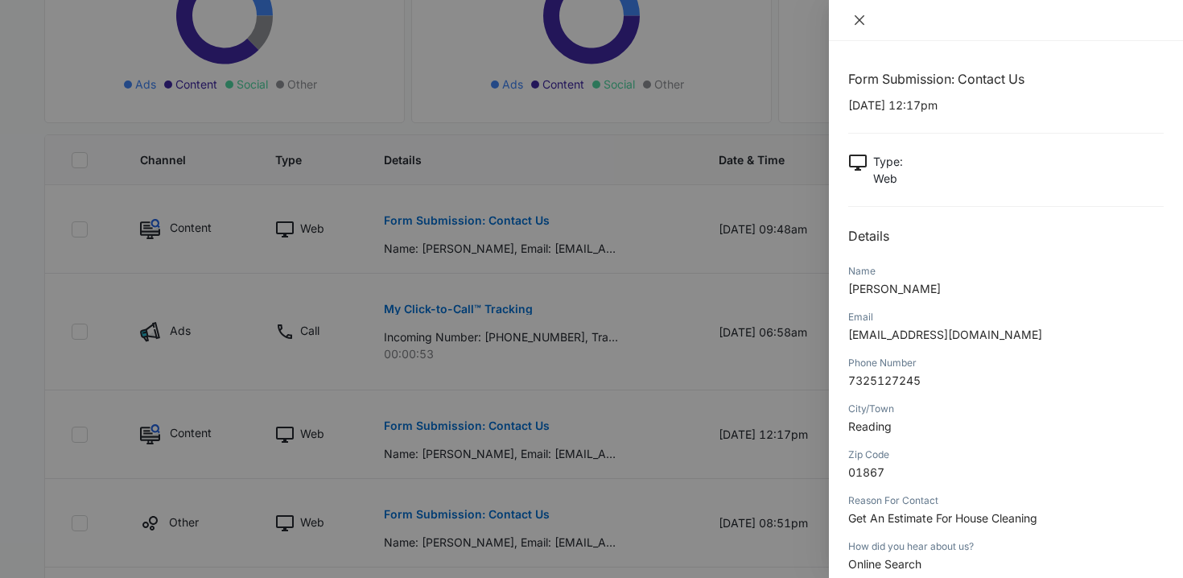
click at [859, 18] on icon "close" at bounding box center [859, 20] width 13 height 13
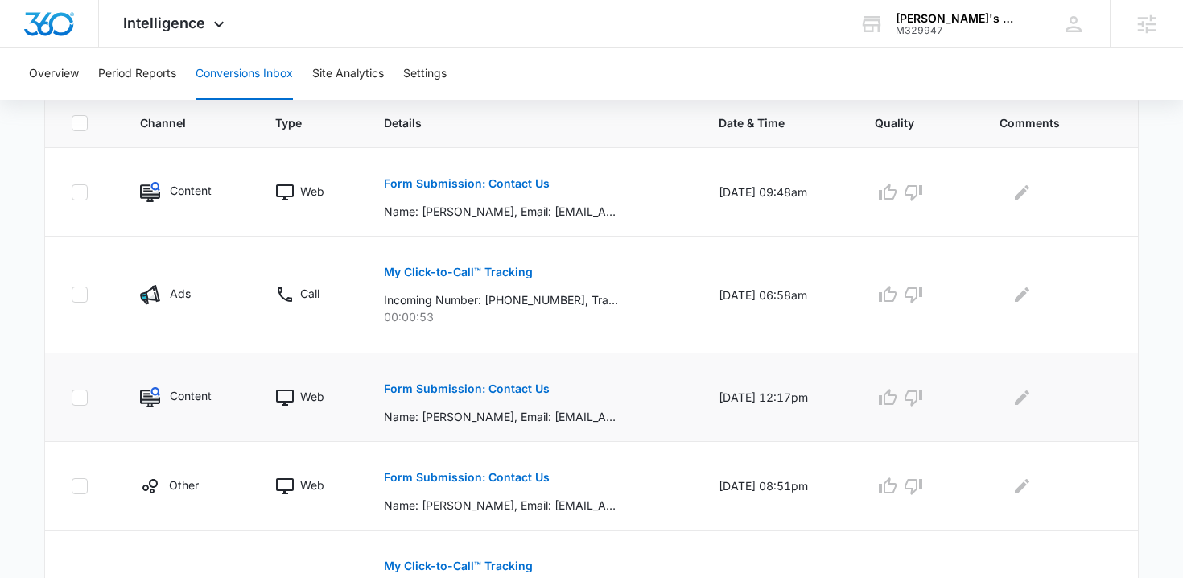
scroll to position [374, 0]
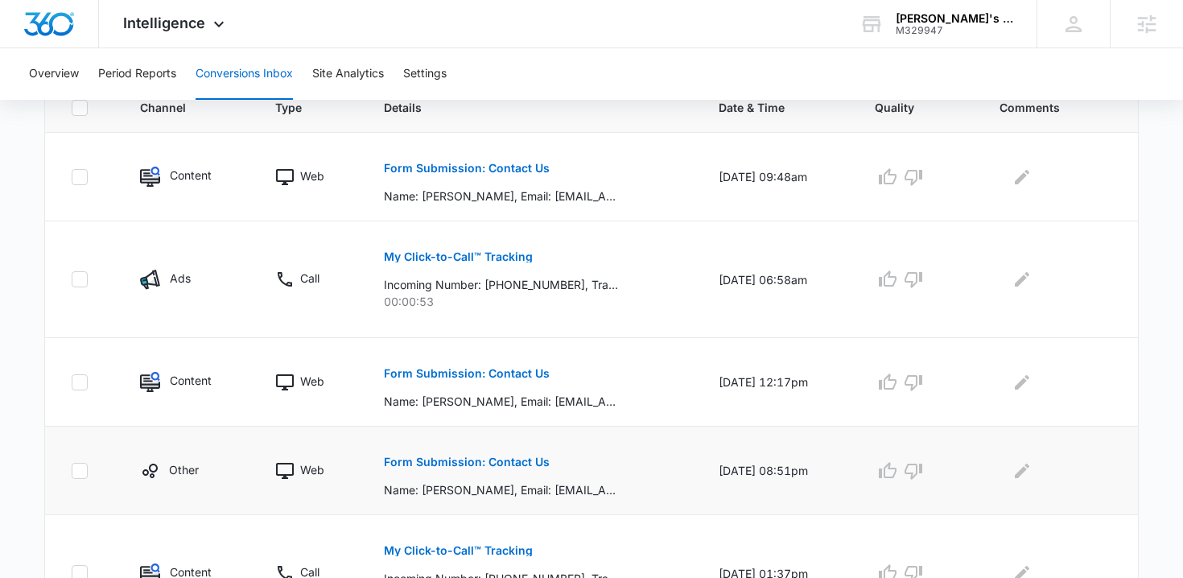
click at [532, 460] on p "Form Submission: Contact Us" at bounding box center [467, 461] width 166 height 11
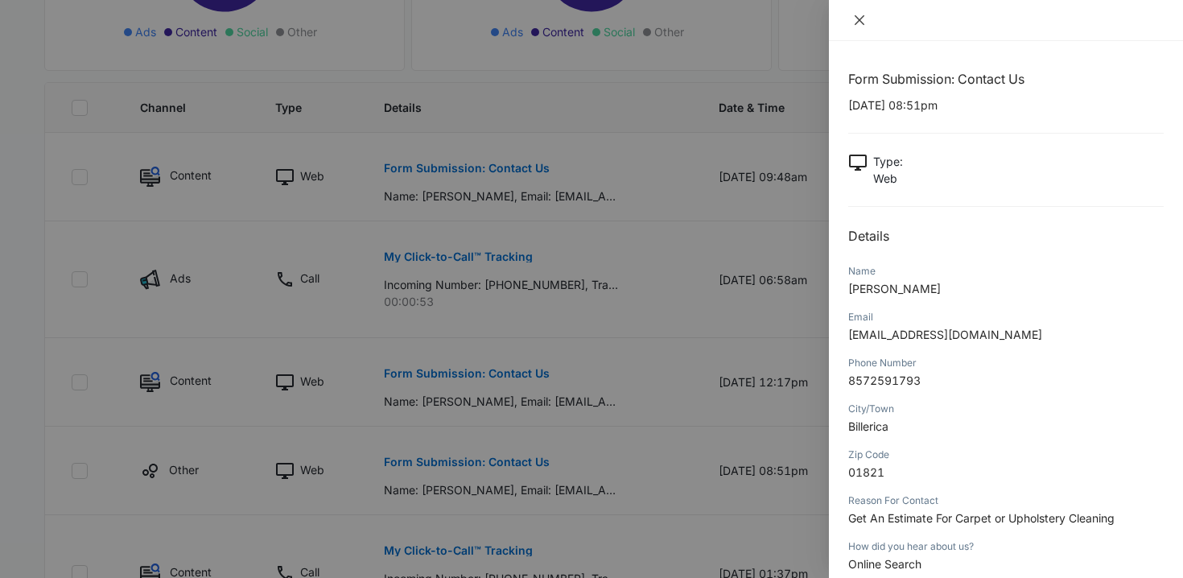
click at [860, 20] on icon "close" at bounding box center [860, 20] width 10 height 10
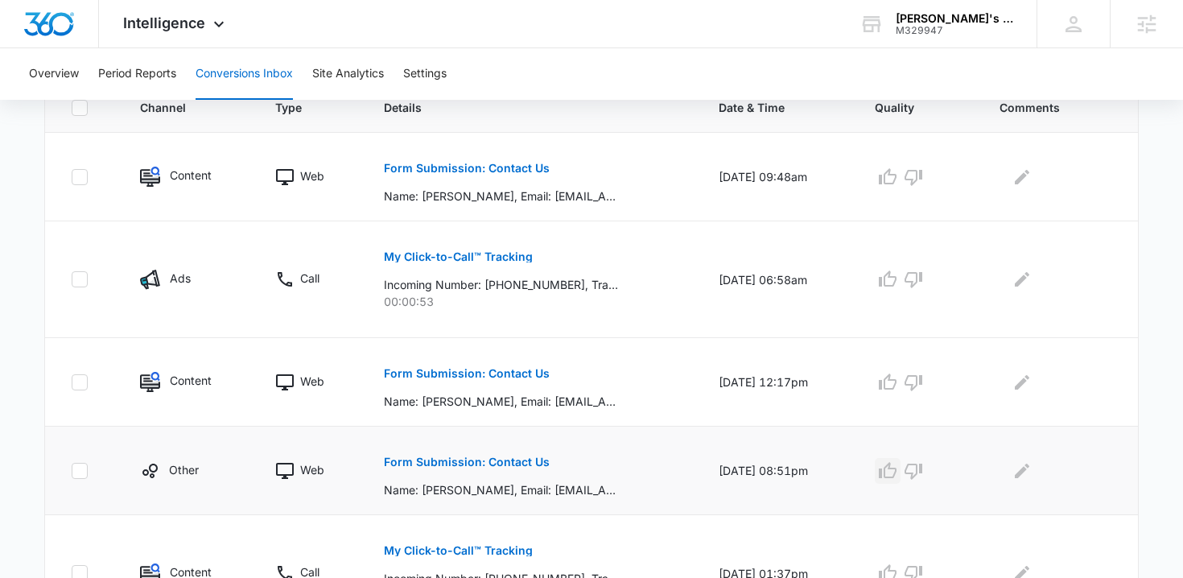
click at [897, 473] on icon "button" at bounding box center [888, 470] width 18 height 16
click at [1029, 475] on icon "Edit Comments" at bounding box center [1022, 470] width 19 height 19
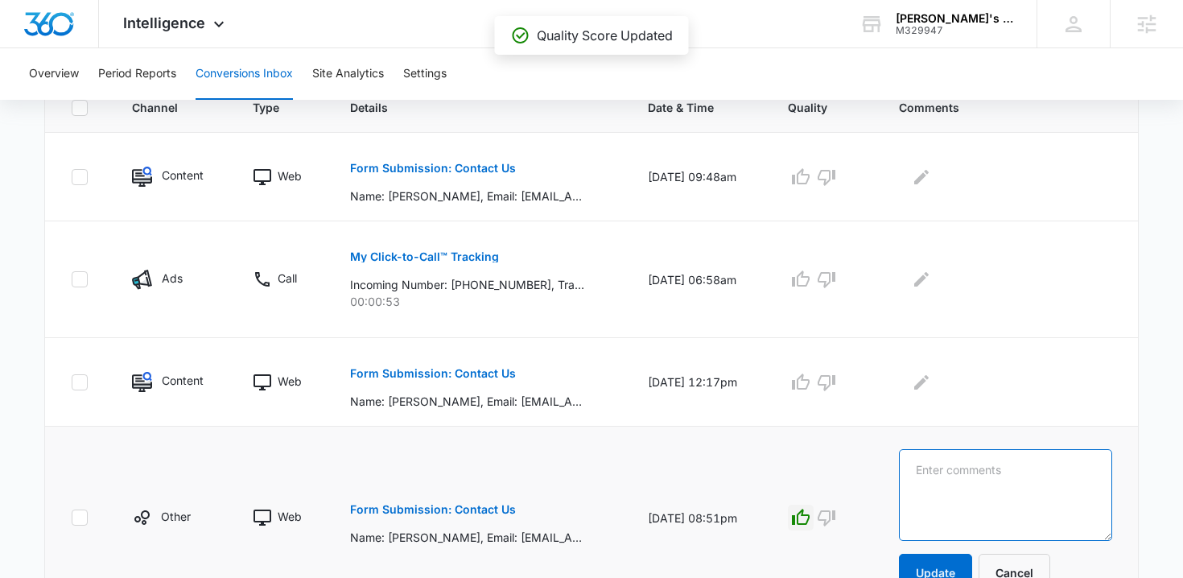
click at [1011, 474] on textarea at bounding box center [1005, 495] width 213 height 92
type textarea "carpet/upholstery"
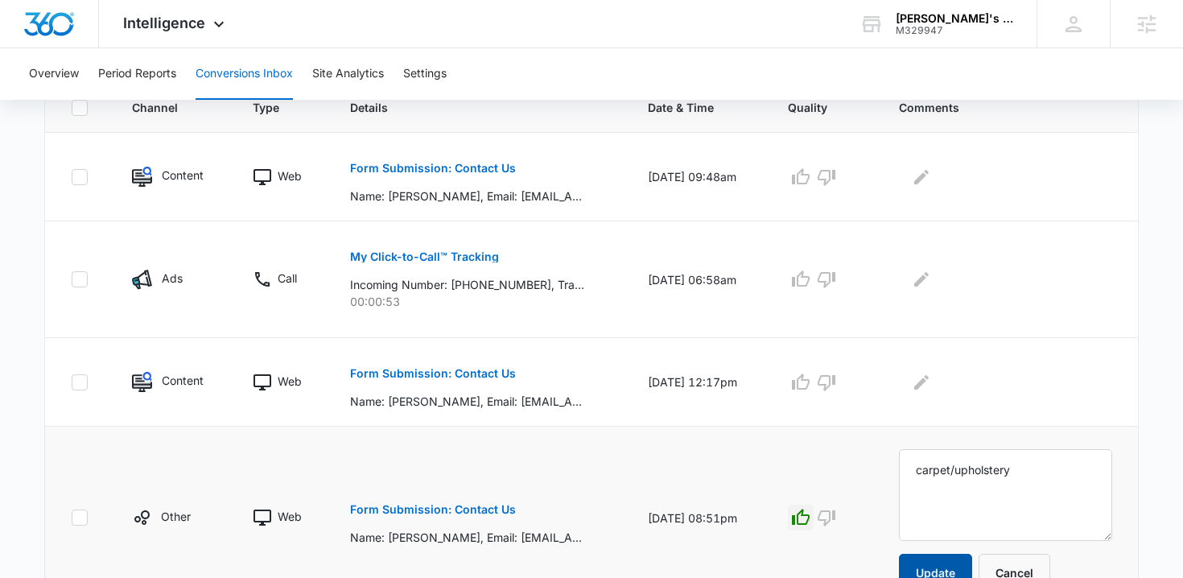
click at [946, 565] on button "Update" at bounding box center [935, 573] width 73 height 39
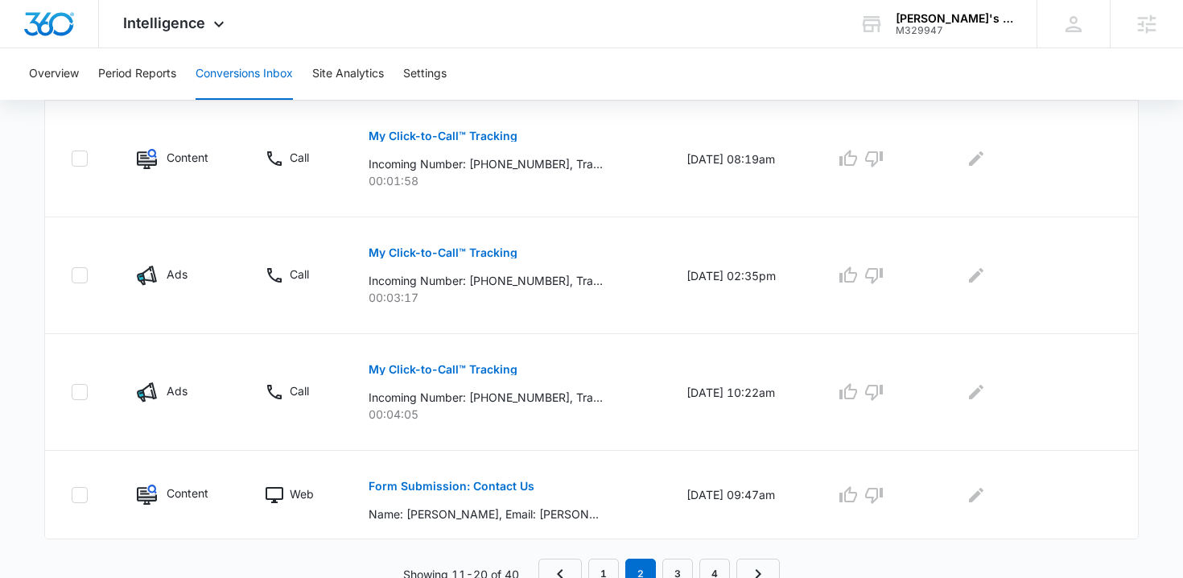
scroll to position [1034, 0]
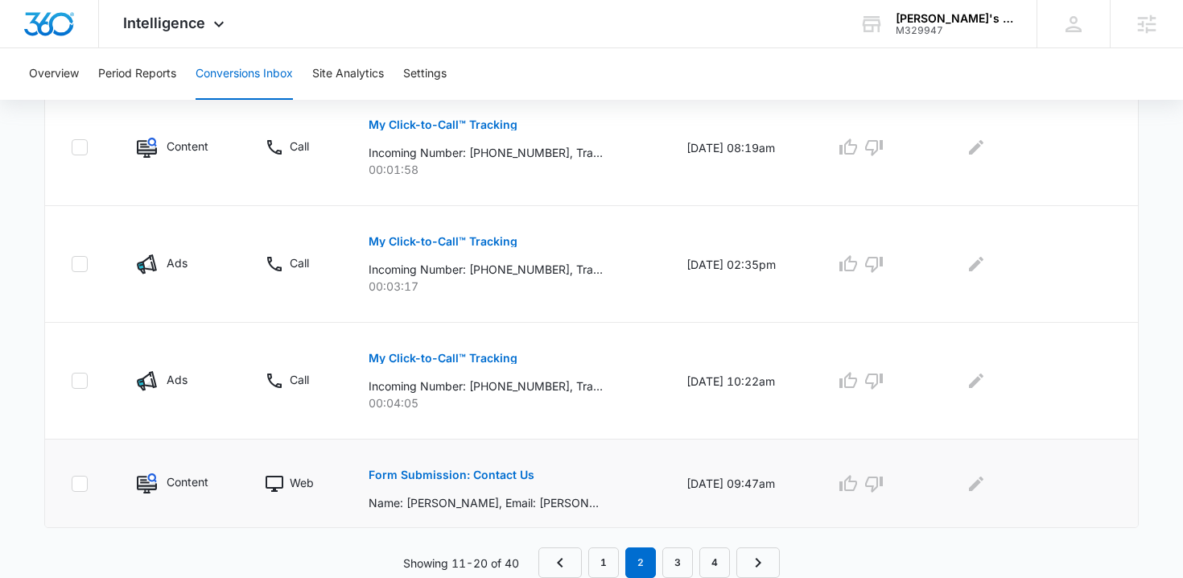
click at [493, 471] on p "Form Submission: Contact Us" at bounding box center [452, 474] width 166 height 11
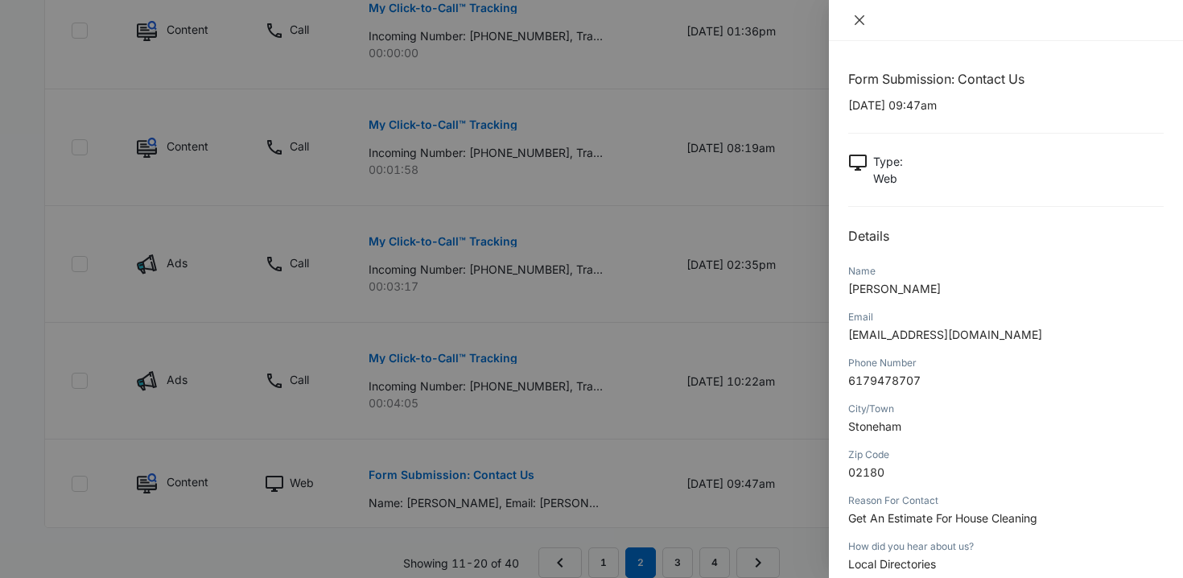
click at [857, 13] on button "Close" at bounding box center [859, 20] width 23 height 14
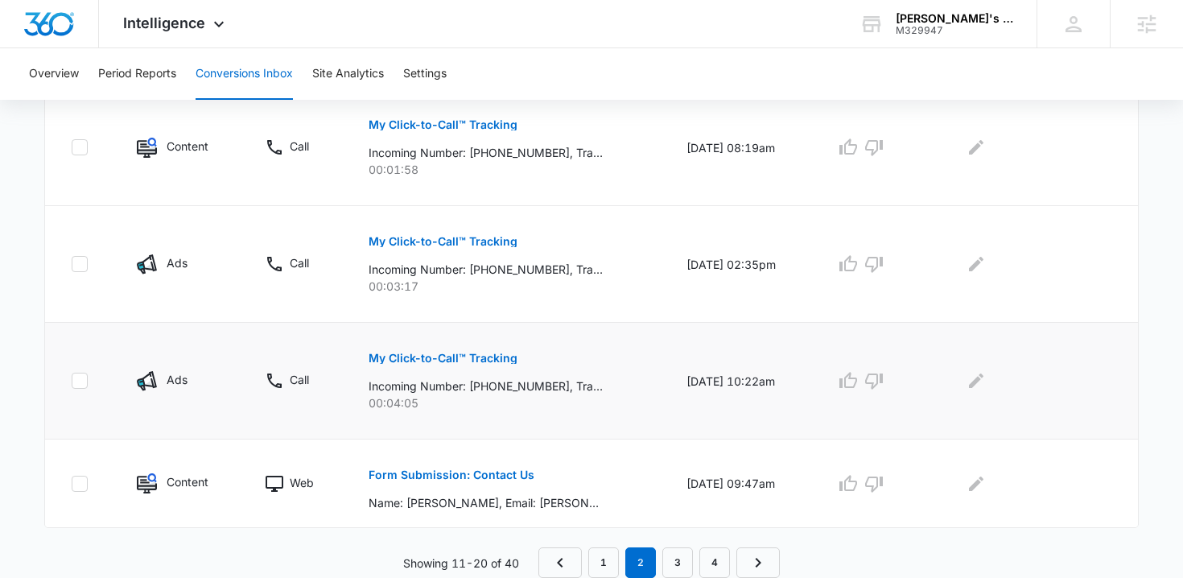
click at [493, 361] on p "My Click-to-Call™ Tracking" at bounding box center [443, 358] width 149 height 11
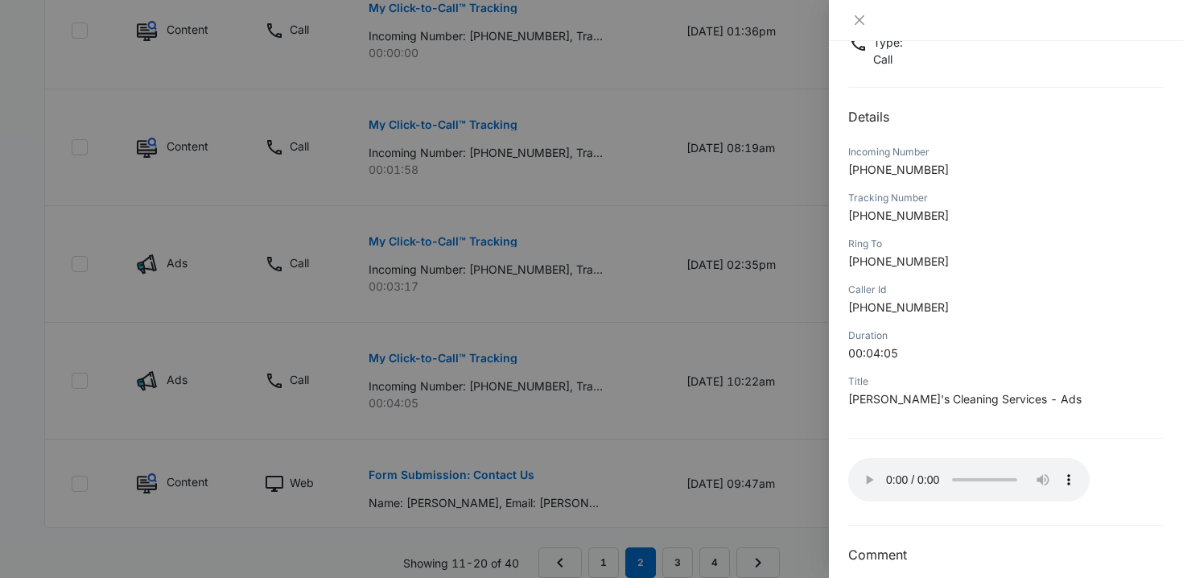
scroll to position [120, 0]
click at [860, 23] on icon "close" at bounding box center [859, 20] width 13 height 13
